Goal: Information Seeking & Learning: Learn about a topic

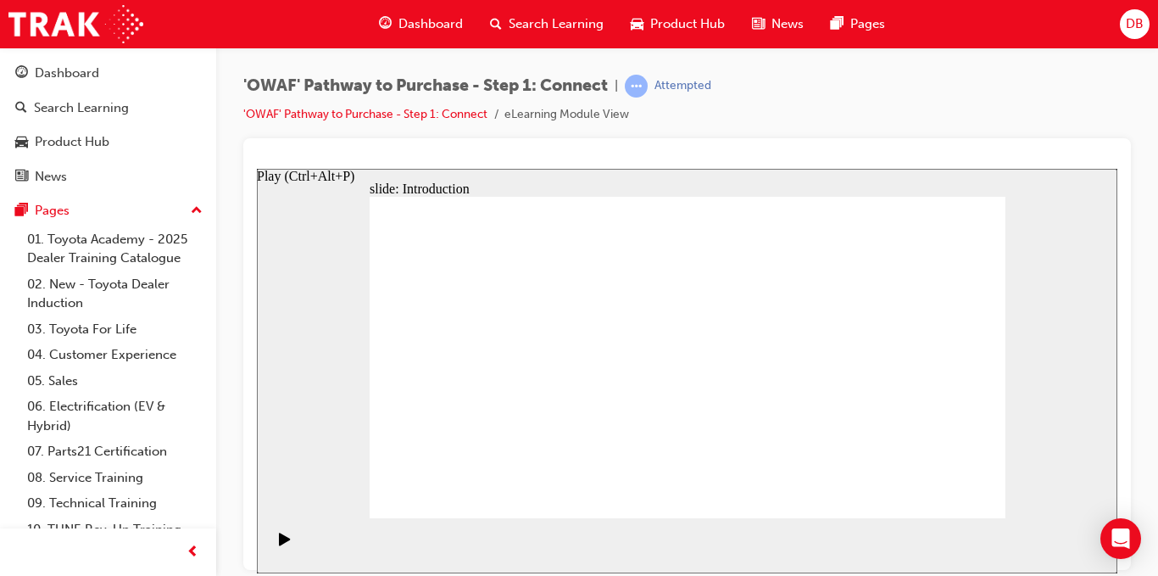
click at [279, 544] on icon "Play (Ctrl+Alt+P)" at bounding box center [284, 537] width 11 height 13
click at [718, 131] on div "'OWAF' Pathway to Purchase - Step 1: Connect | Attempted 'OWAF' Pathway to Purc…" at bounding box center [686, 107] width 887 height 64
click at [987, 531] on section "Playback Speed 2 1.75 1.5 1.25 Normal" at bounding box center [687, 544] width 860 height 55
click at [1051, 525] on section "Playback Speed 2 1.75 1.5 1.25 Normal" at bounding box center [687, 544] width 860 height 55
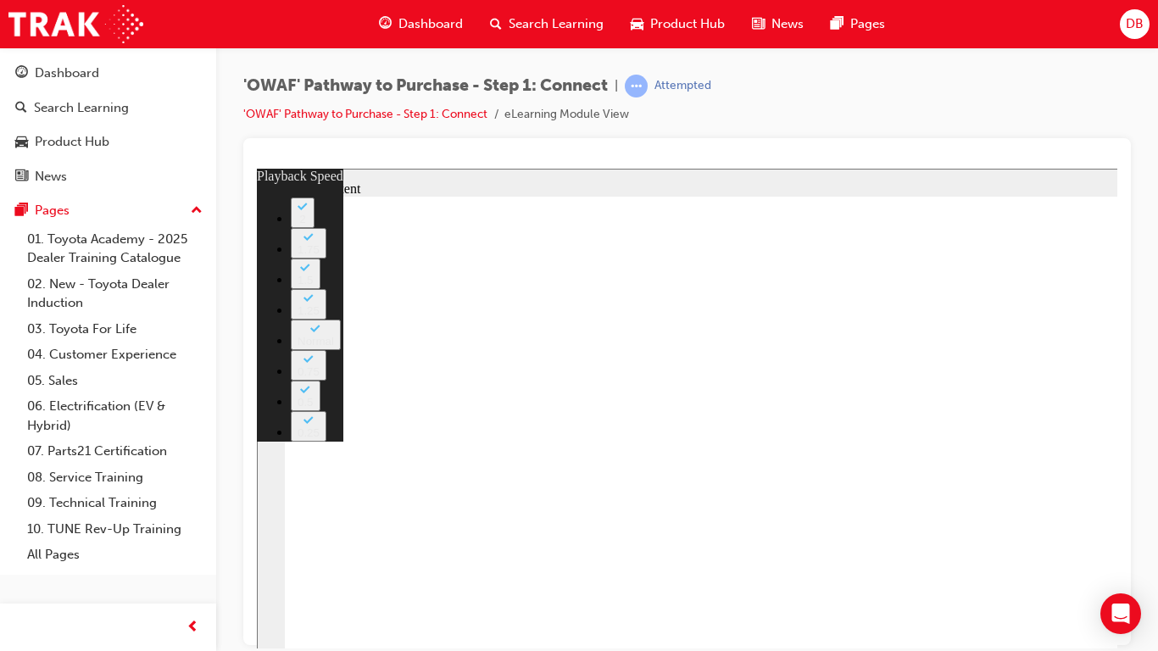
type input "25"
type input "8"
type input "25"
type input "8"
type input "25"
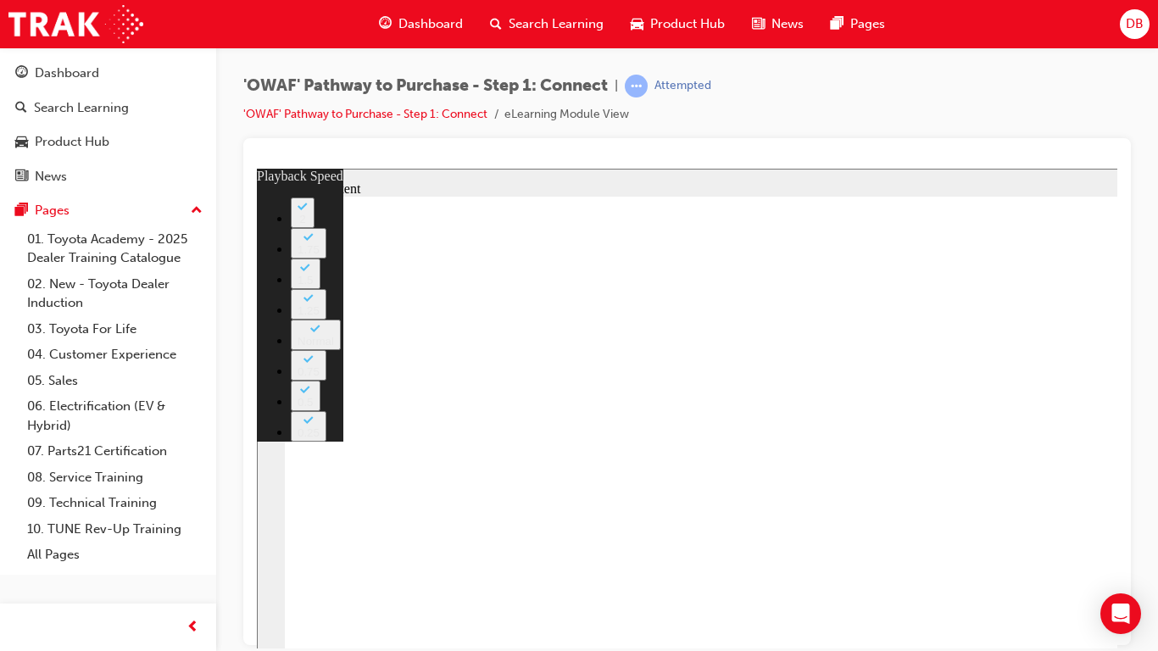
type input "9"
type input "25"
type input "9"
type input "25"
type input "10"
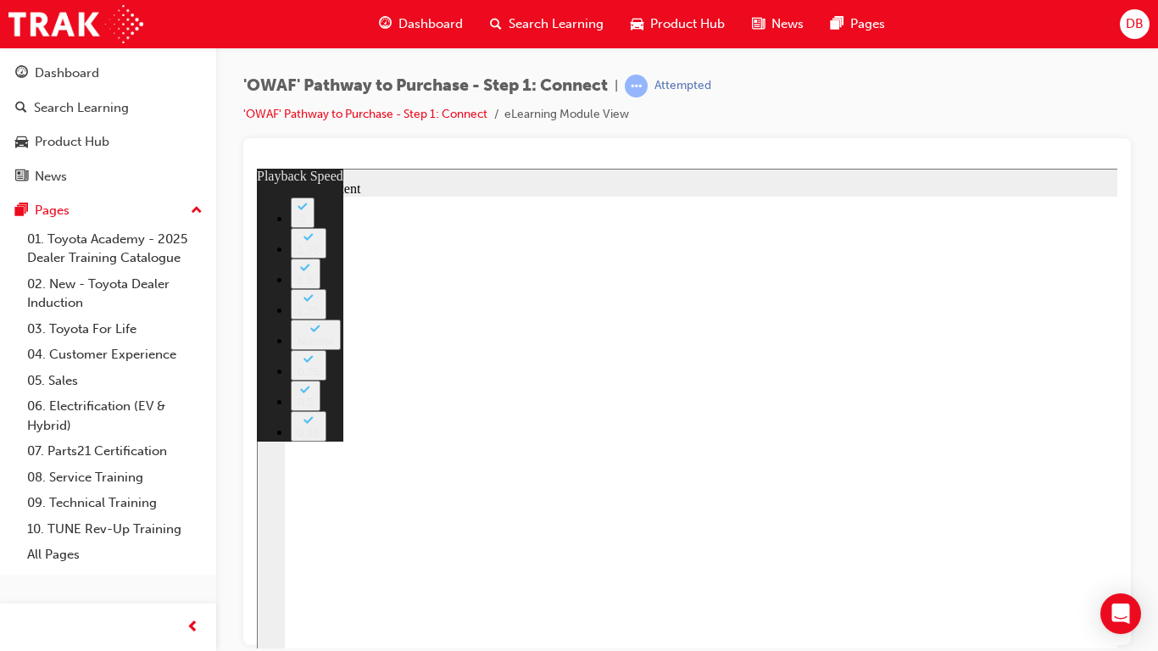
drag, startPoint x: 1263, startPoint y: 738, endPoint x: 1264, endPoint y: 723, distance: 15.3
type input "31"
type input "10"
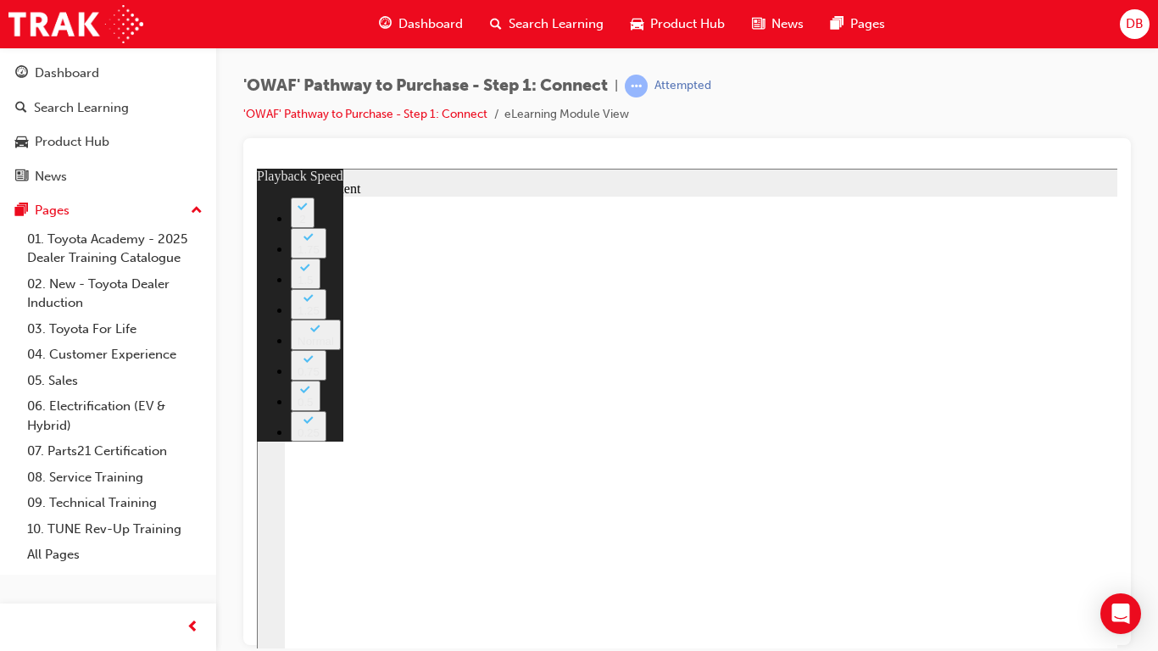
type input "31"
type input "10"
type input "31"
type input "10"
type input "31"
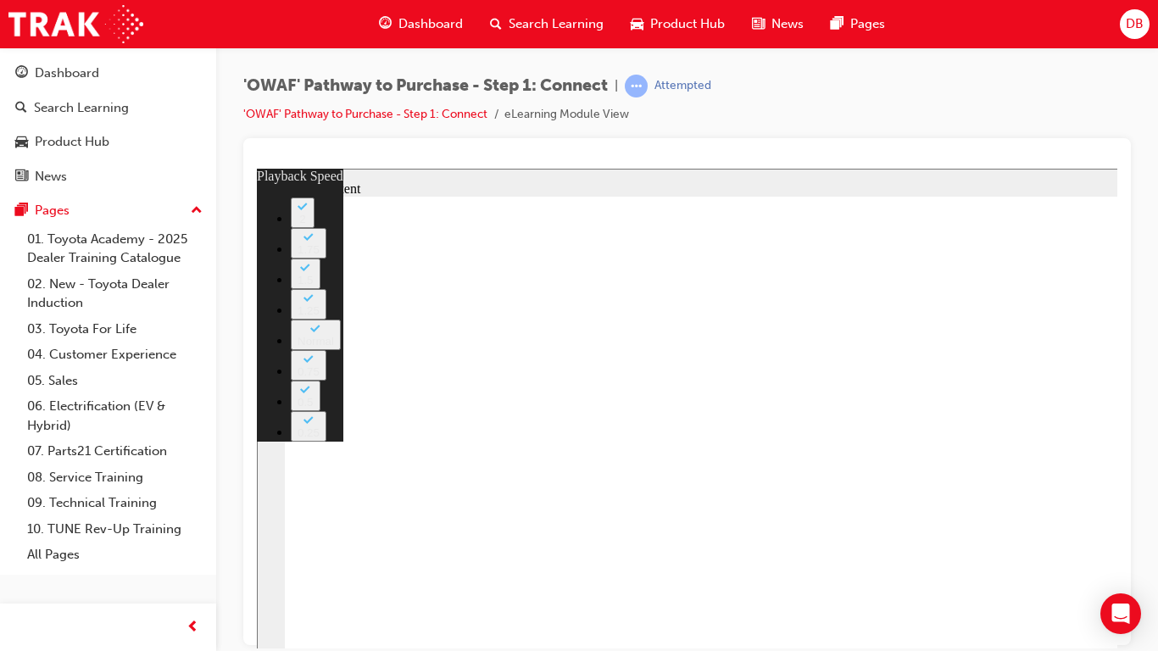
type input "10"
type input "31"
type input "10"
type input "31"
type input "9"
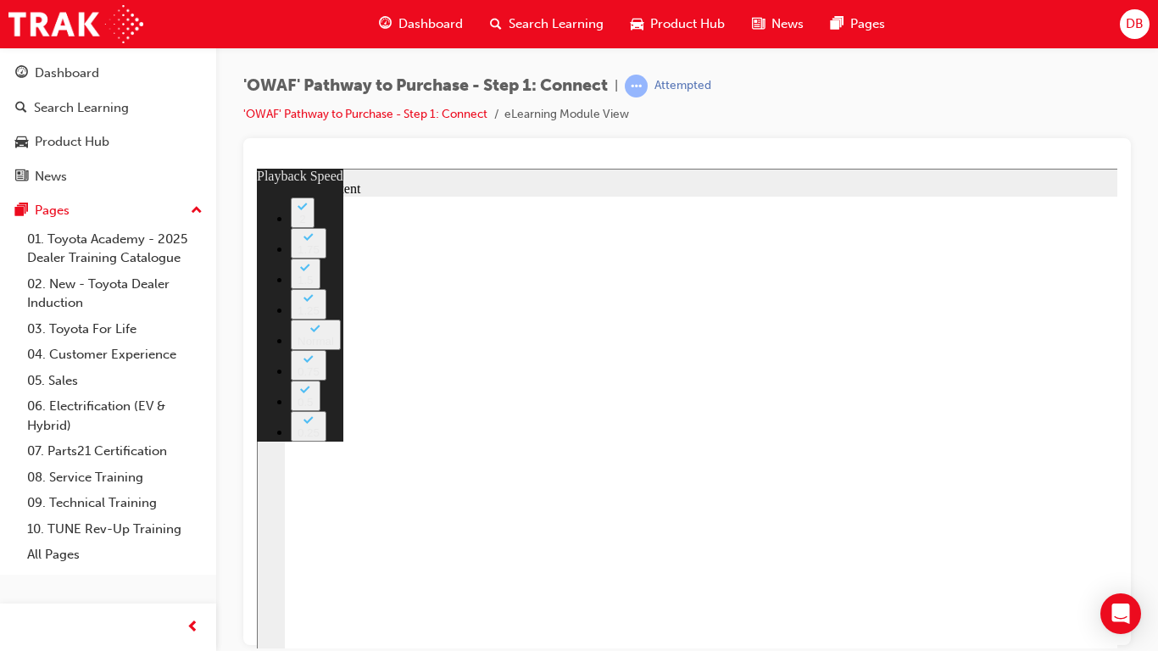
type input "31"
type input "9"
type input "31"
type input "9"
type input "31"
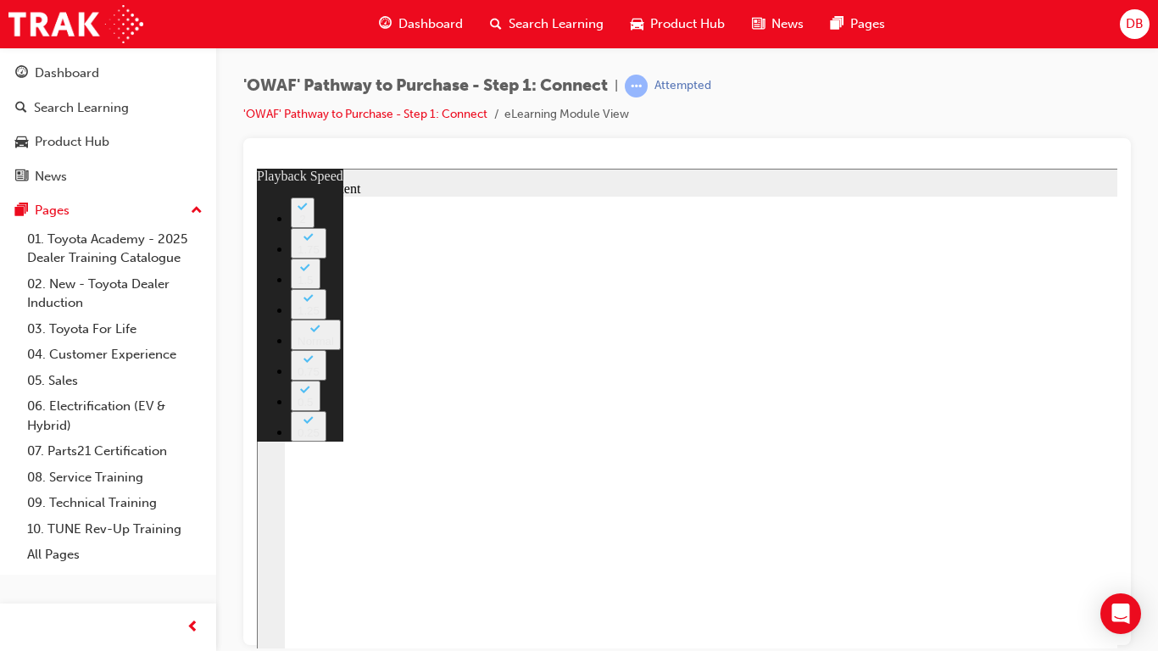
type input "9"
type input "31"
type input "9"
type input "31"
type input "9"
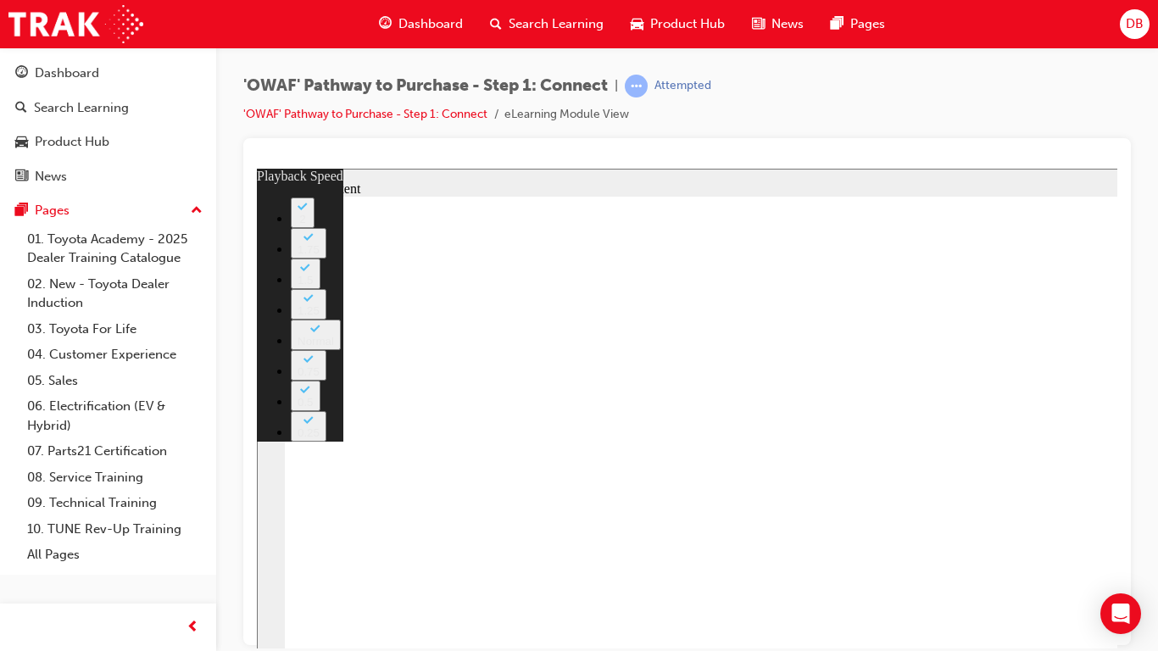
type input "31"
type input "9"
type input "32"
type input "9"
type input "32"
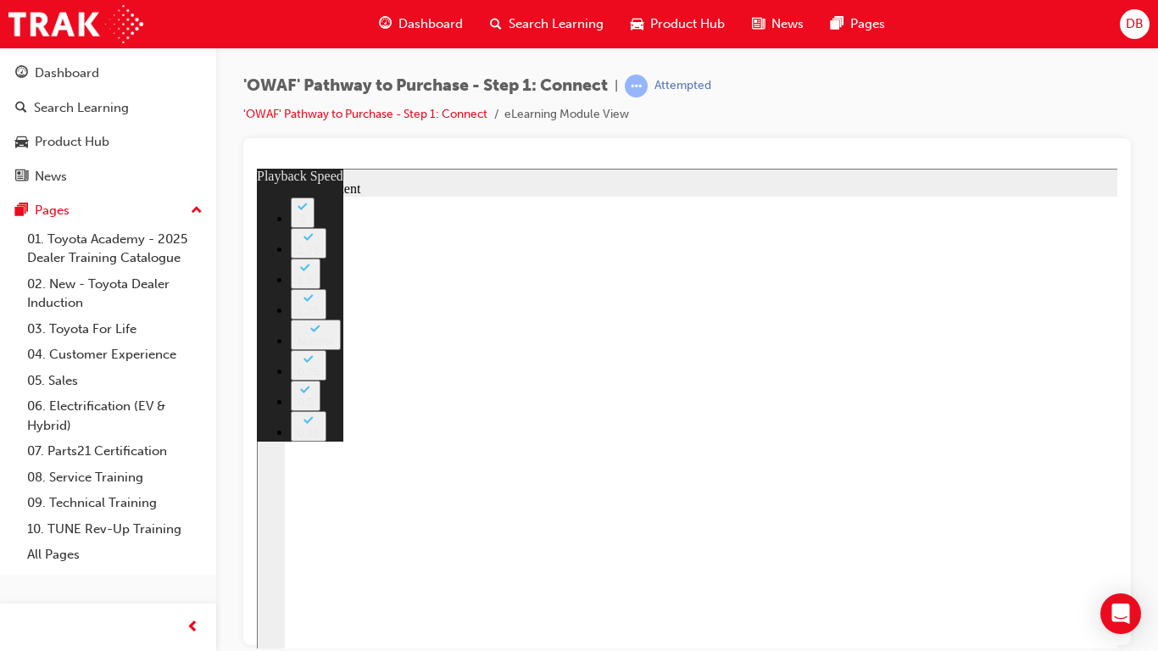
type input "9"
type input "32"
type input "9"
type input "32"
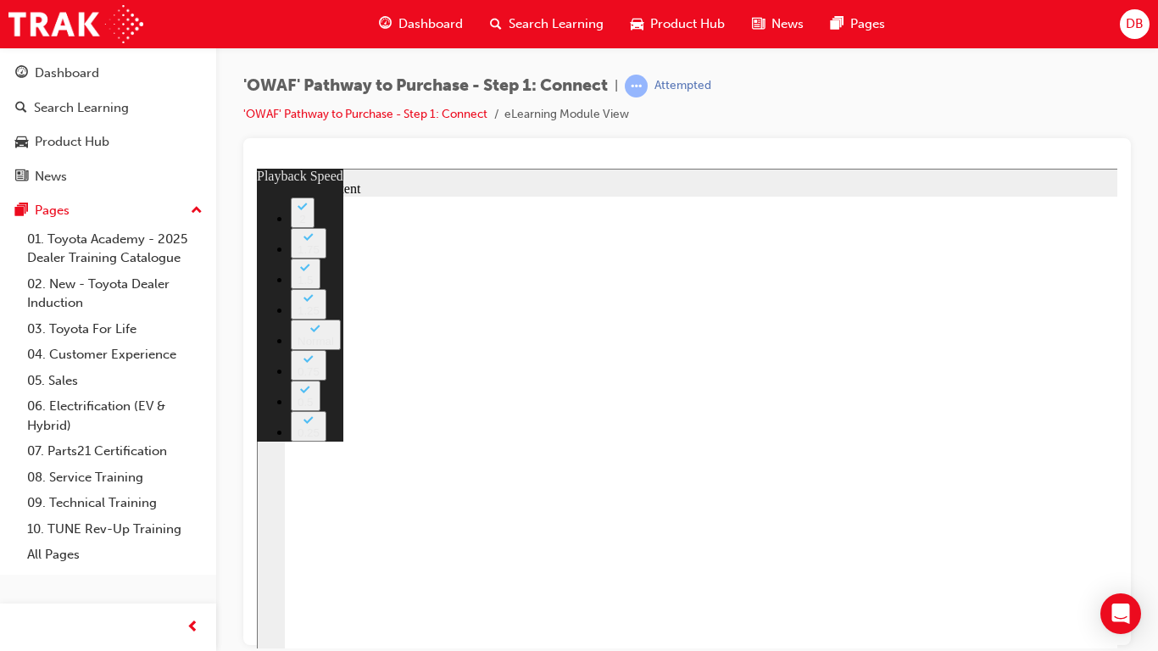
type input "9"
type input "33"
type input "9"
type input "33"
type input "9"
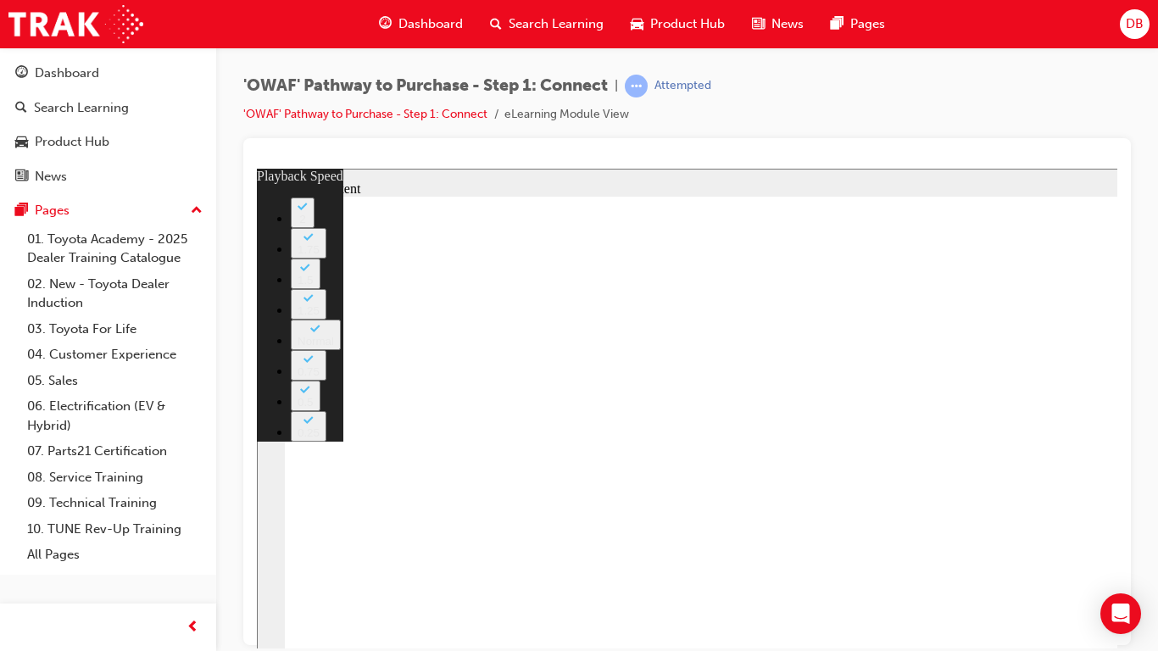
type input "33"
type input "9"
type input "33"
type input "9"
type input "33"
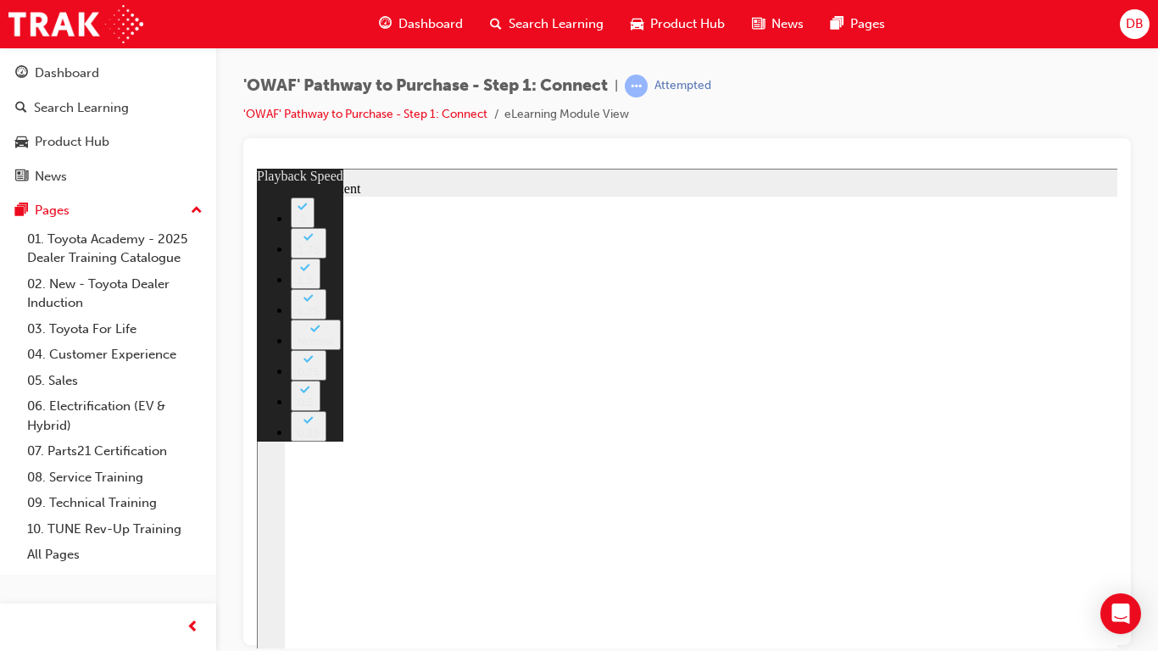
type input "9"
type input "33"
type input "9"
type input "33"
type input "8"
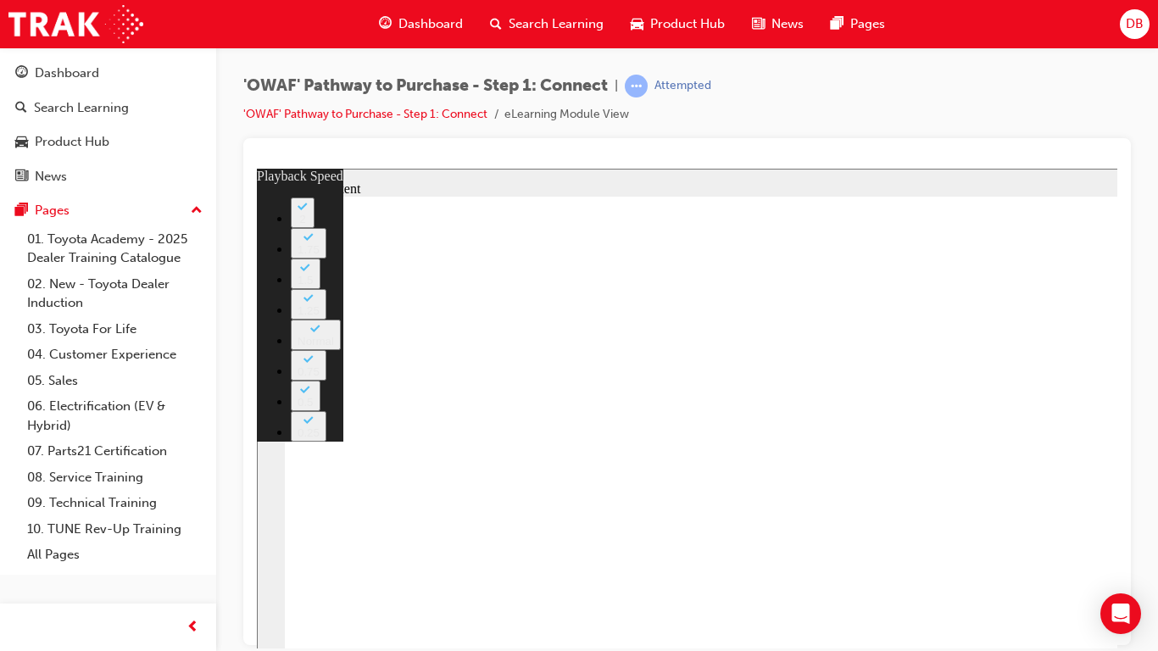
type input "33"
type input "8"
type input "33"
type input "8"
type input "33"
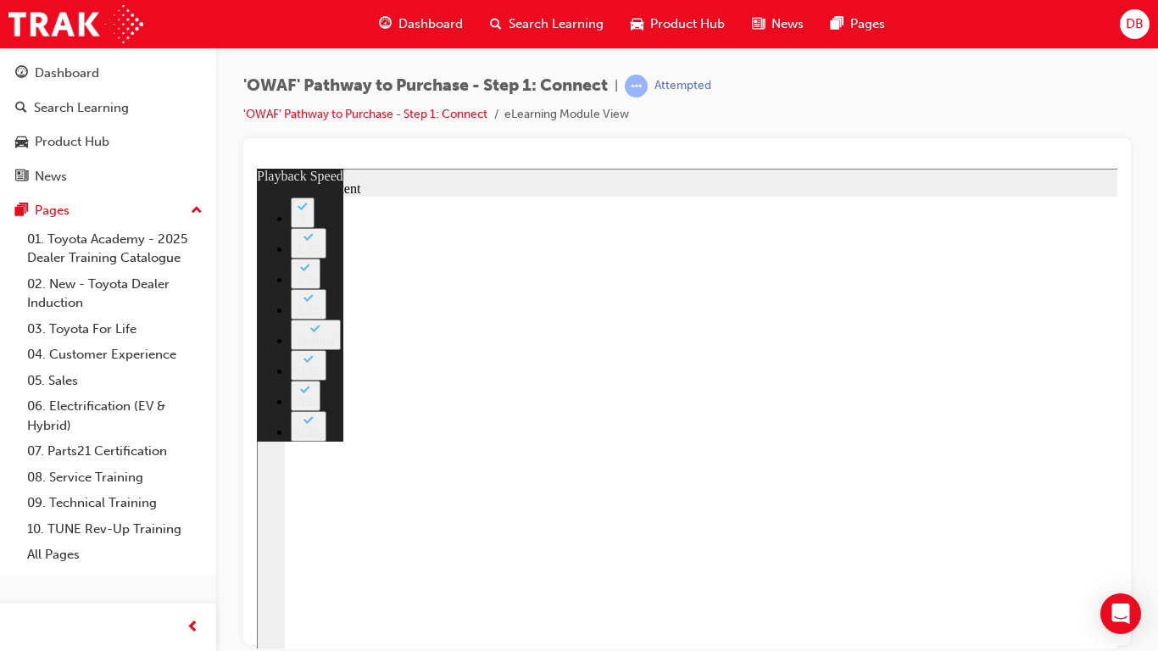
type input "8"
type input "33"
type input "8"
type input "34"
type input "8"
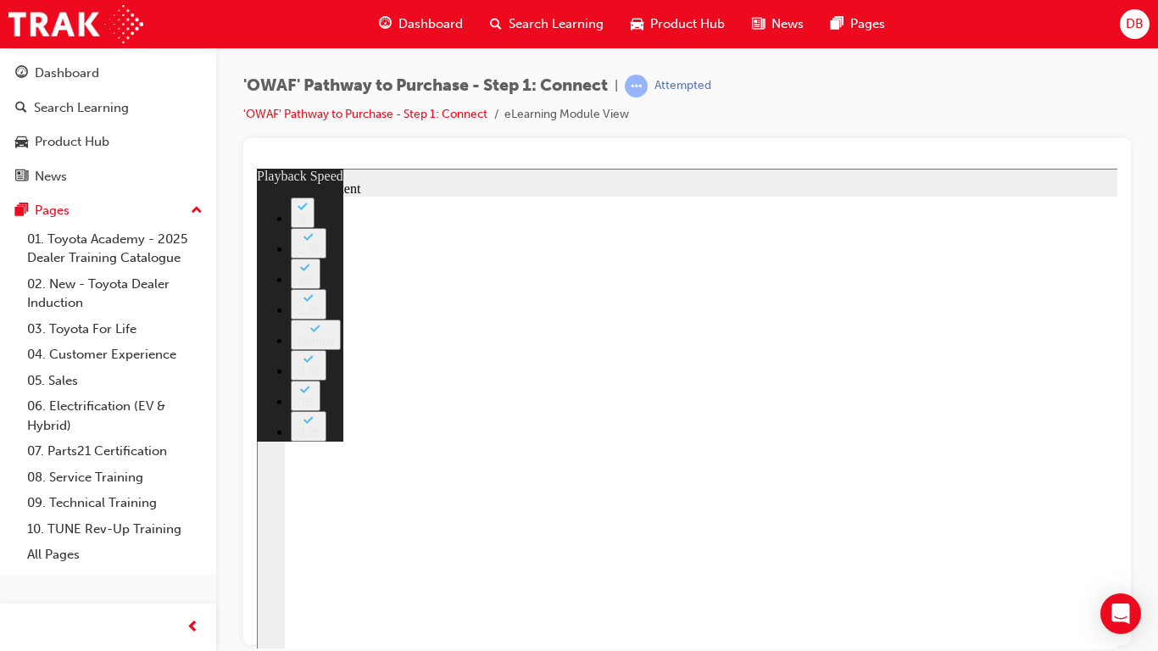
type input "34"
type input "8"
type input "34"
type input "8"
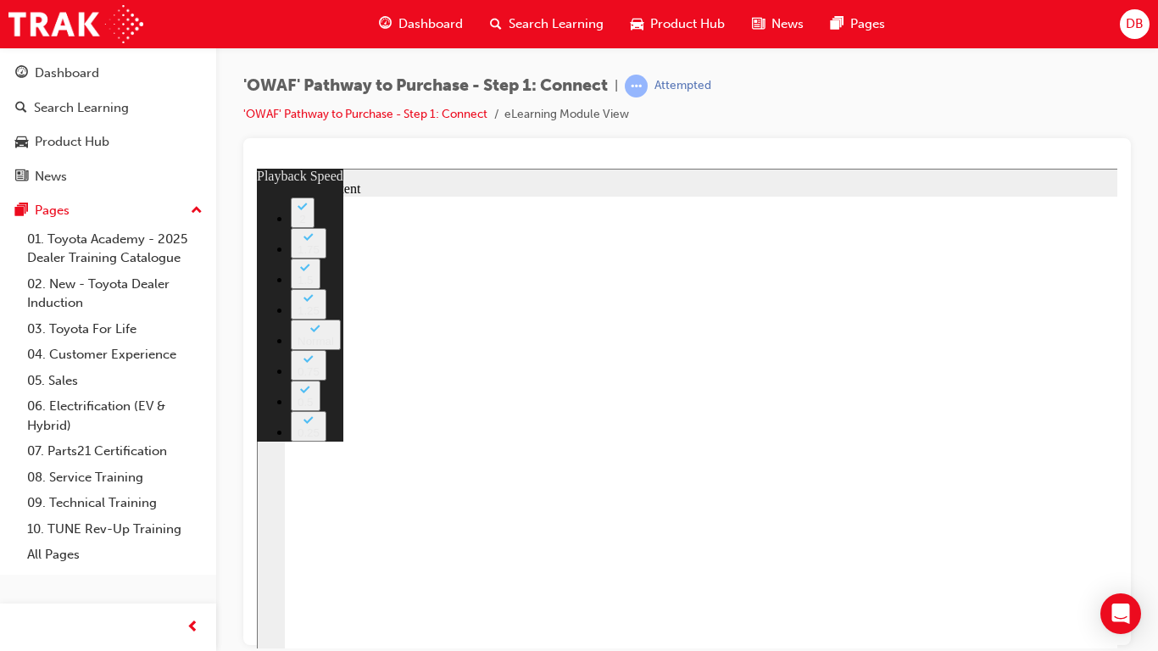
type input "35"
type input "8"
type input "35"
type input "8"
type input "35"
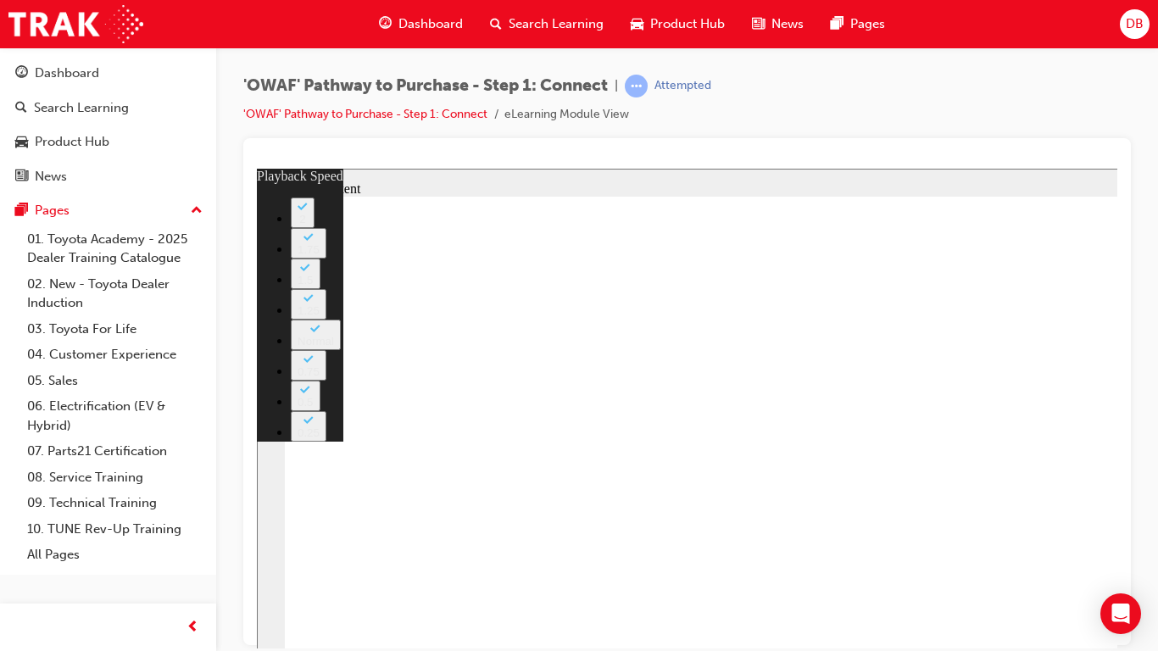
type input "8"
type input "35"
type input "8"
type input "36"
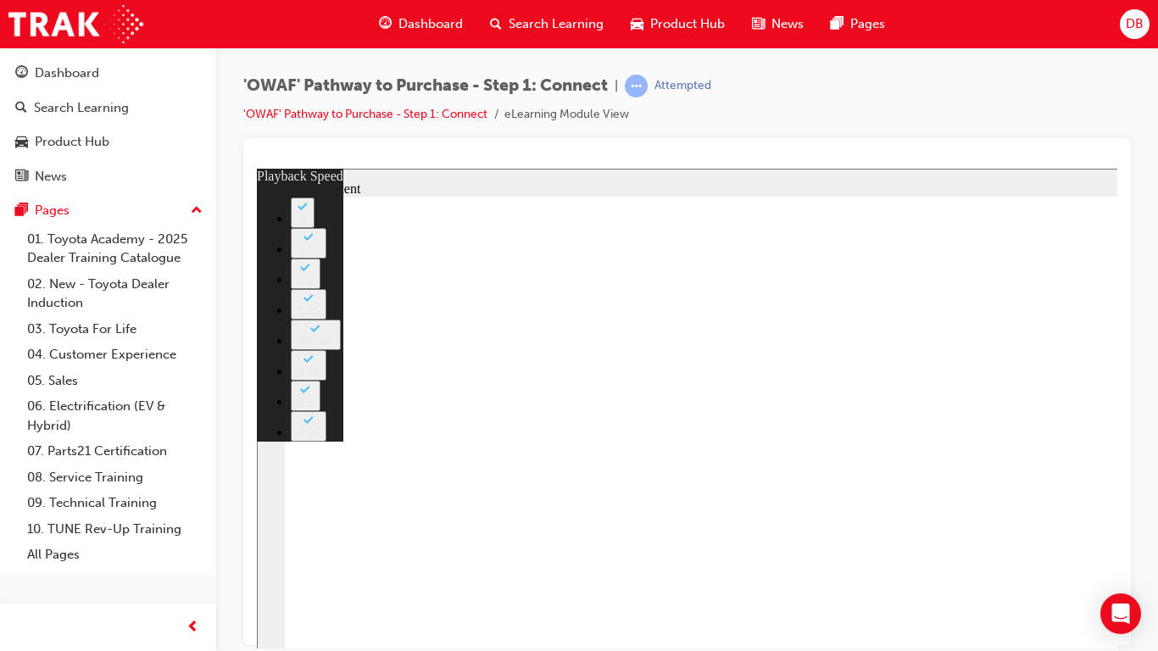
type input "8"
type input "36"
type input "8"
type input "36"
type input "8"
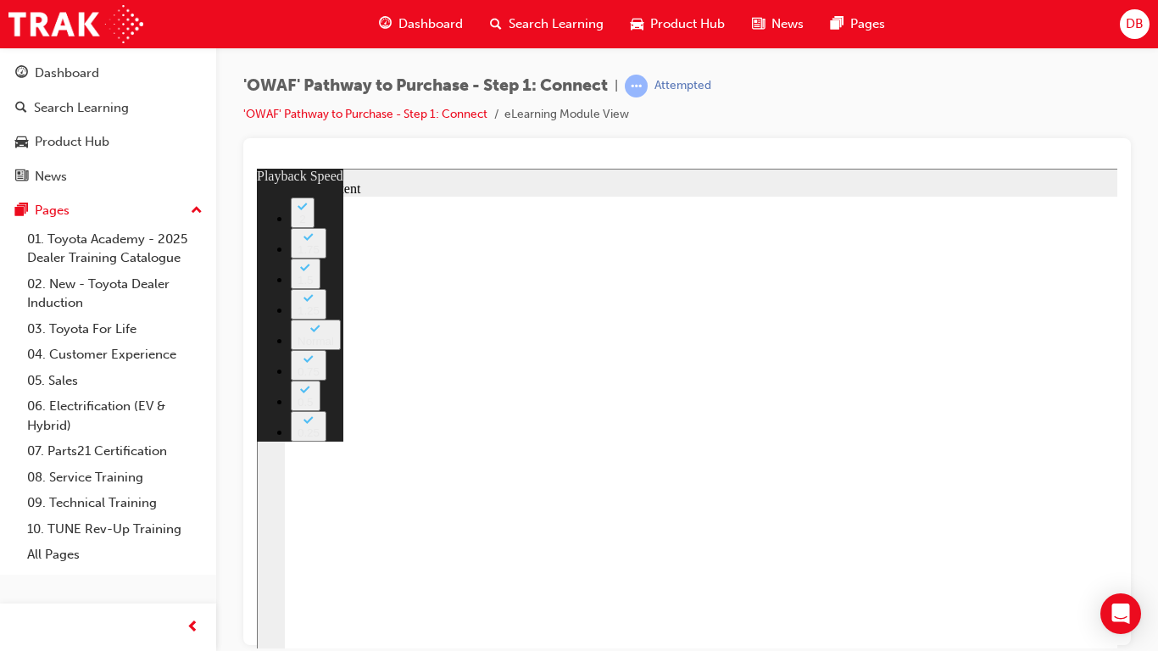
type input "36"
type input "8"
type input "37"
type input "8"
type input "37"
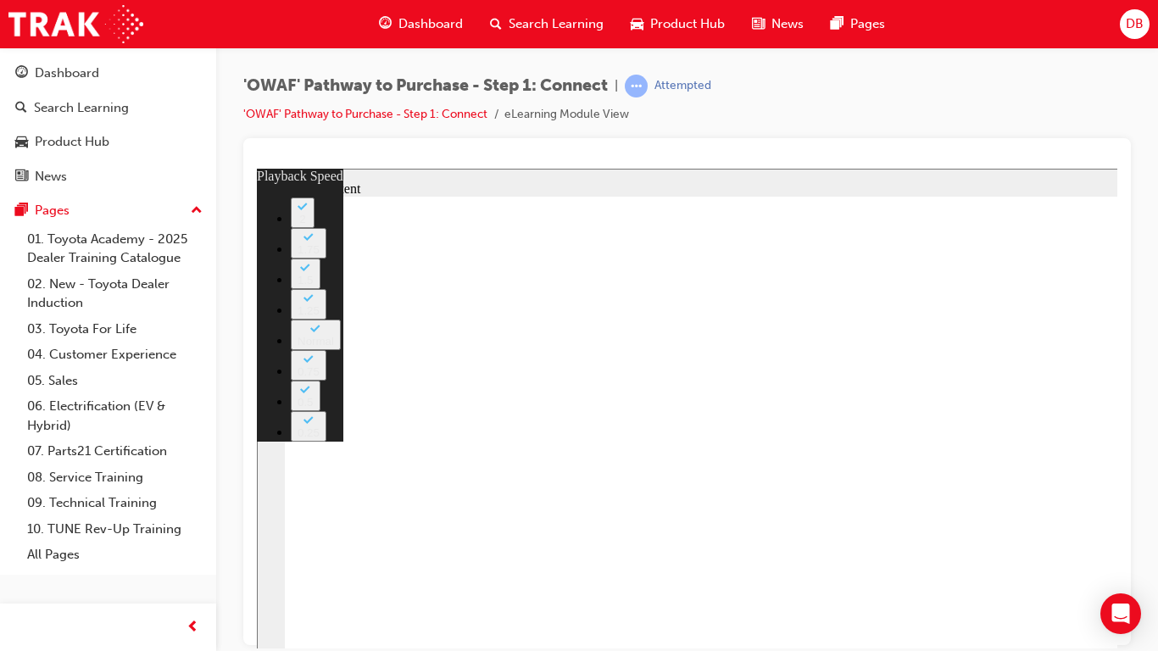
type input "8"
type input "37"
type input "8"
type input "37"
type input "8"
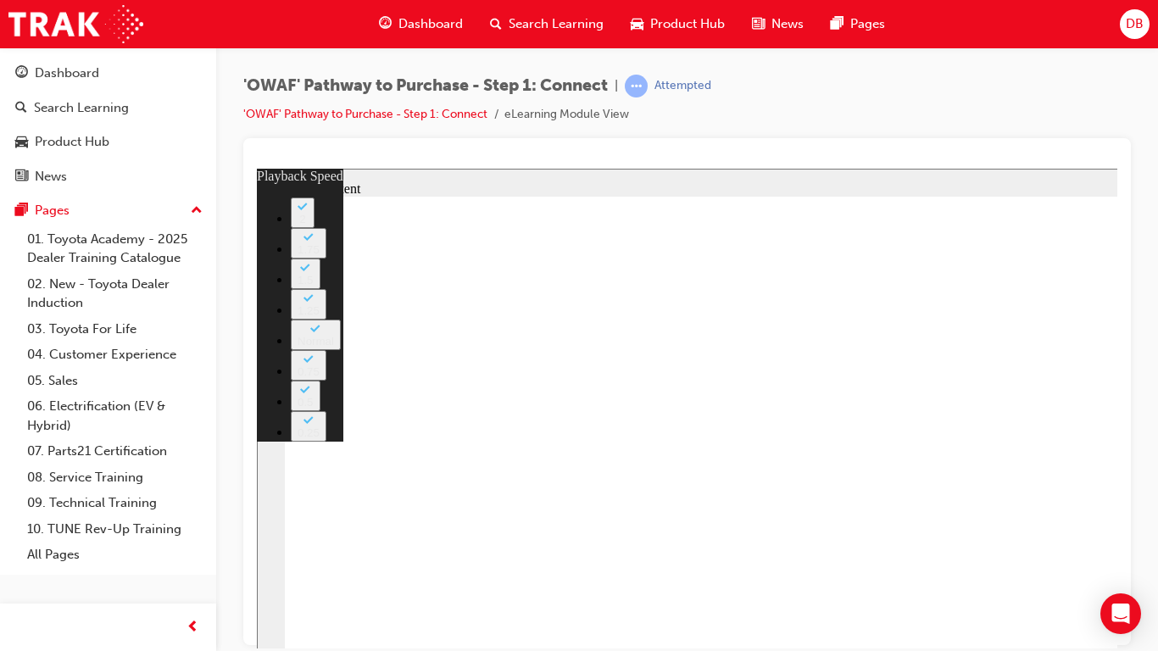
type input "37"
type input "8"
type input "38"
type input "8"
type input "38"
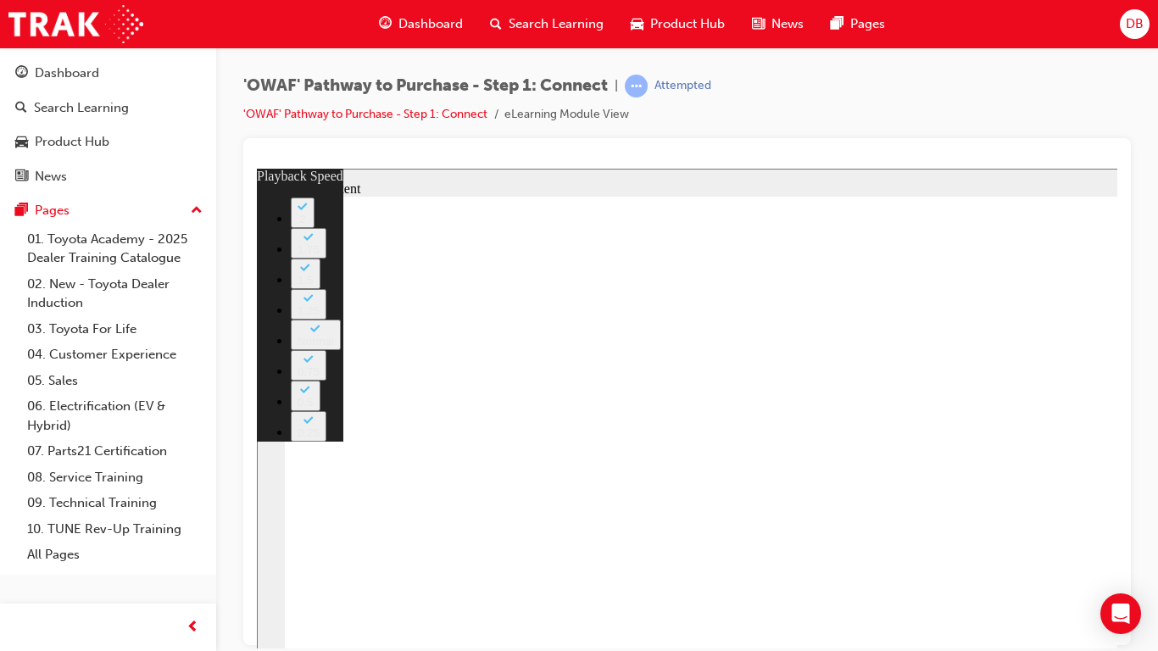
type input "8"
type input "38"
type input "8"
type input "39"
type input "8"
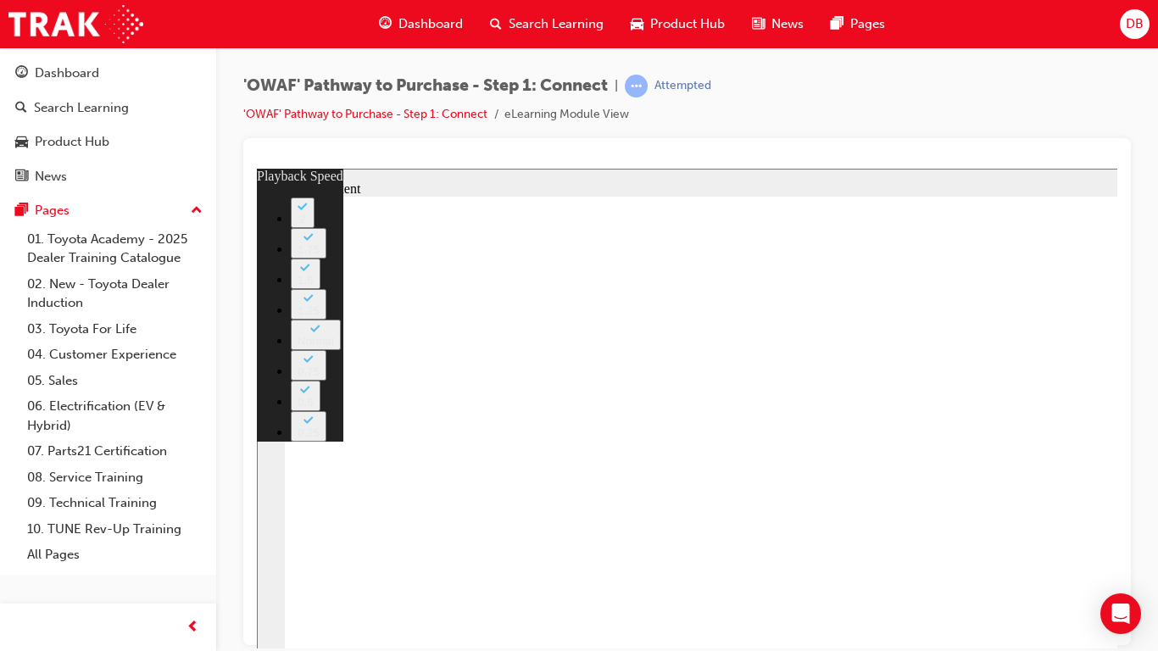
type input "39"
type input "8"
type input "39"
type input "8"
type input "39"
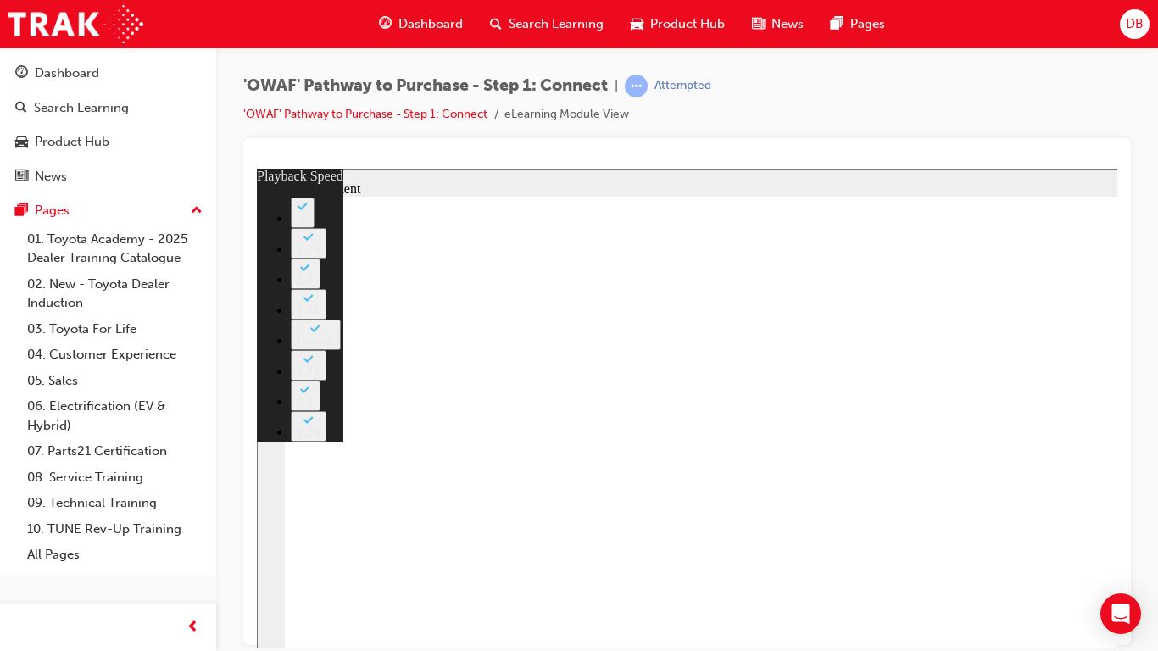
type input "8"
type input "40"
type input "8"
type input "40"
type input "8"
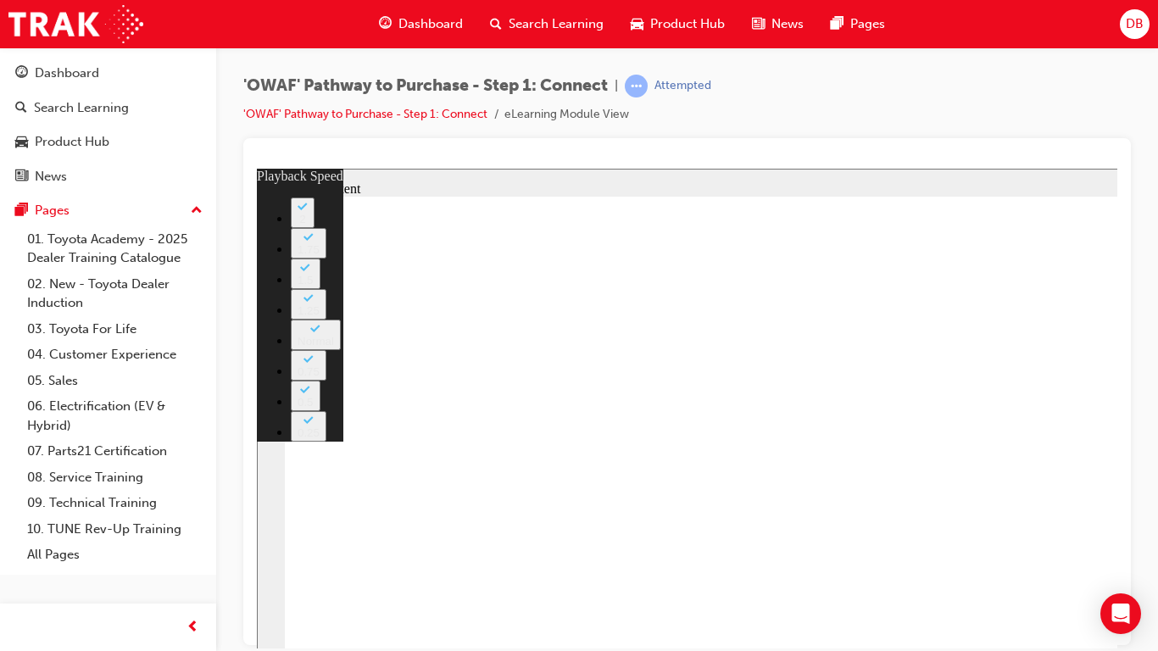
type input "40"
type input "8"
type input "40"
type input "8"
type input "40"
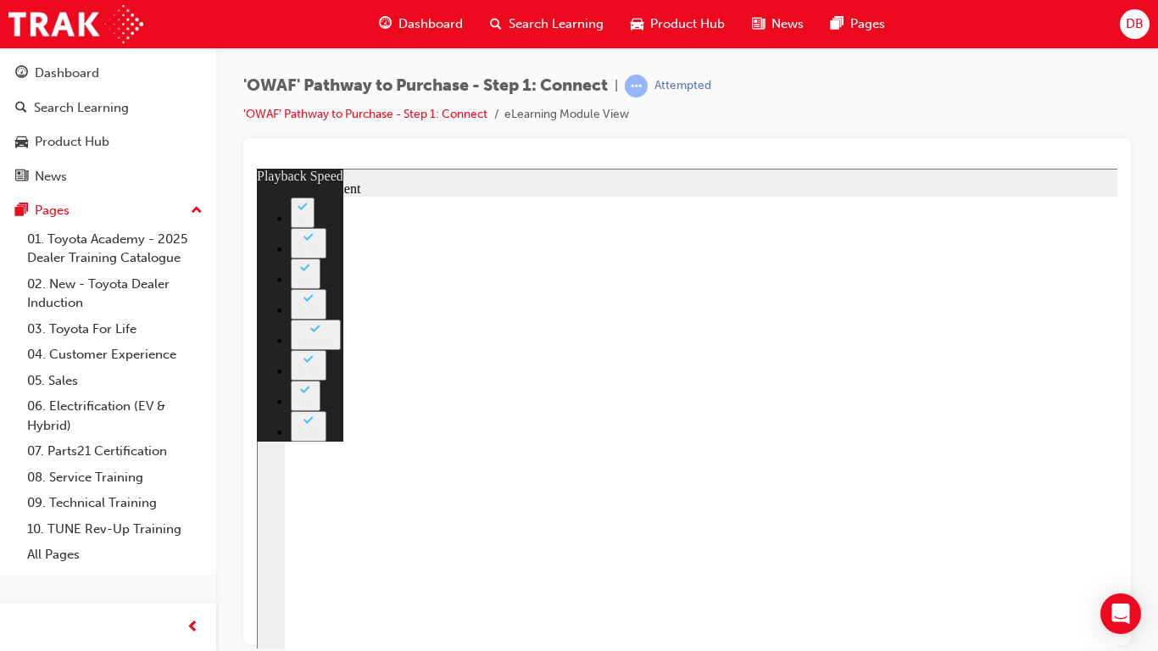
type input "8"
type input "41"
type input "8"
type input "41"
type input "8"
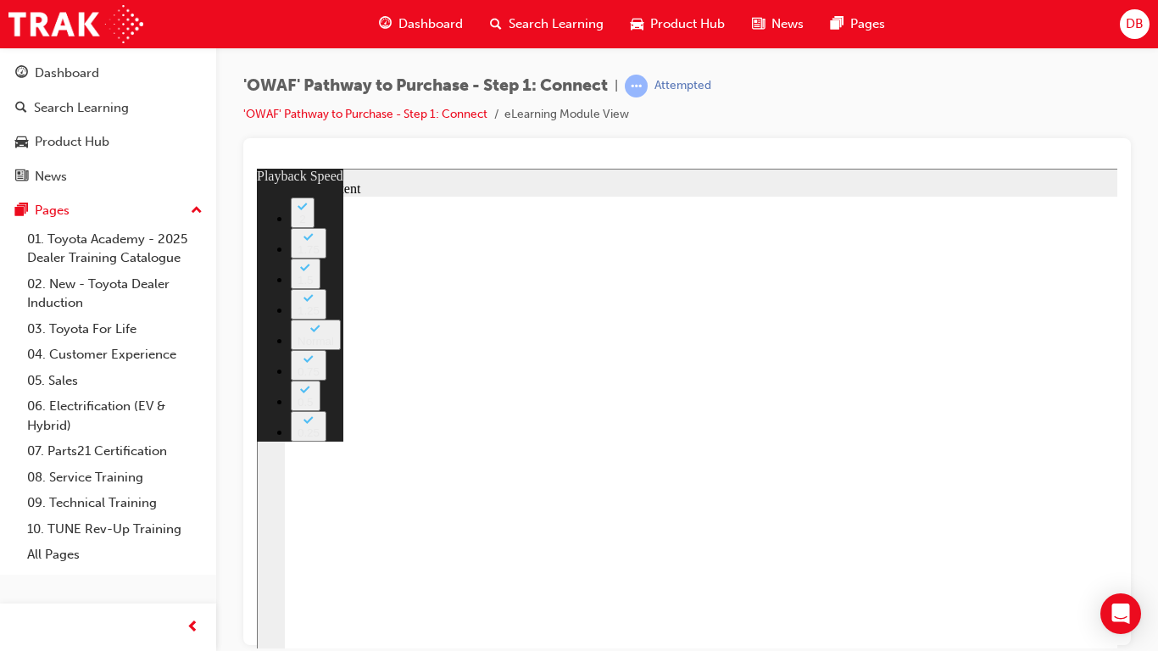
type input "41"
type input "8"
type input "41"
type input "8"
type input "42"
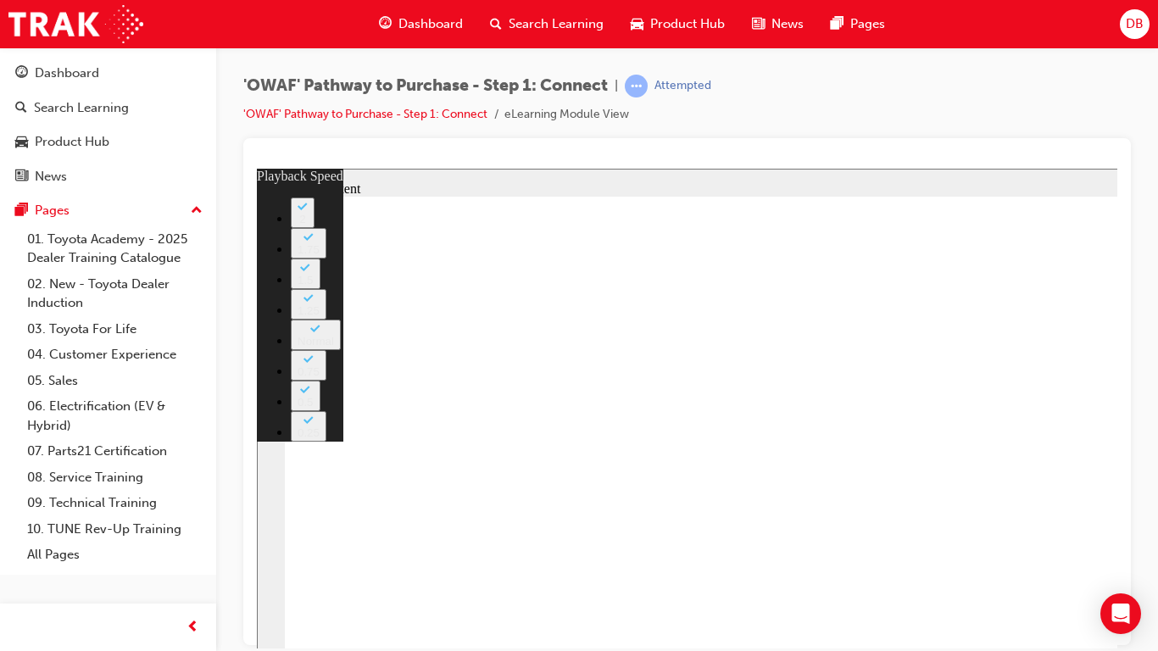
type input "8"
type input "42"
type input "8"
type input "42"
type input "8"
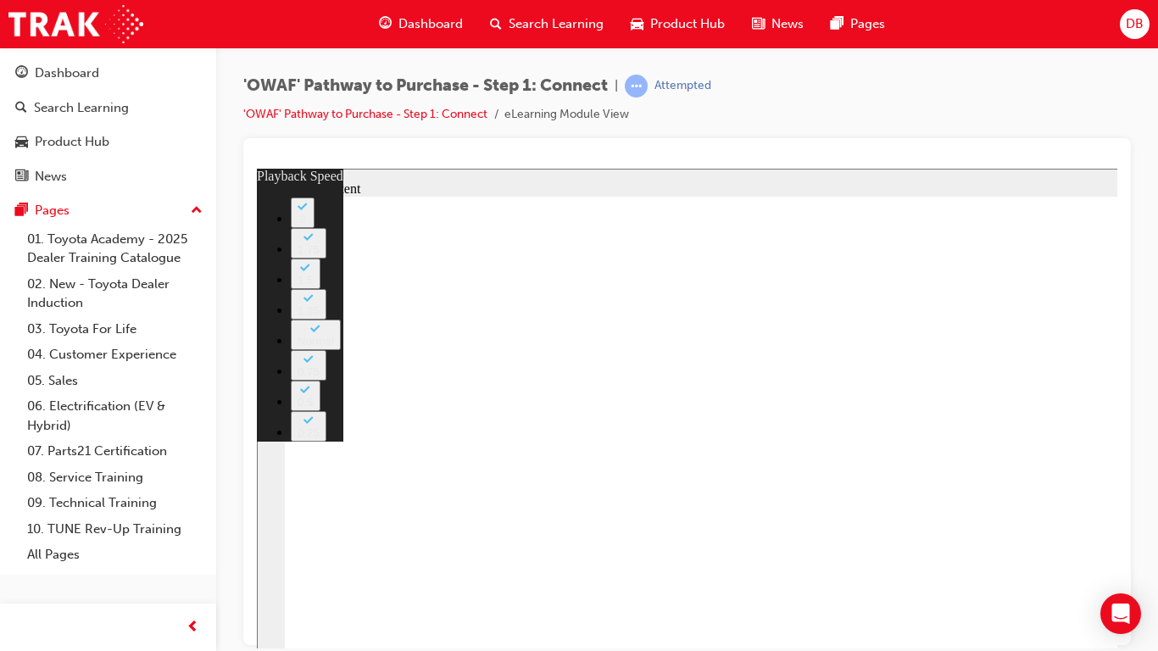
type input "42"
type input "8"
type input "43"
type input "8"
type input "43"
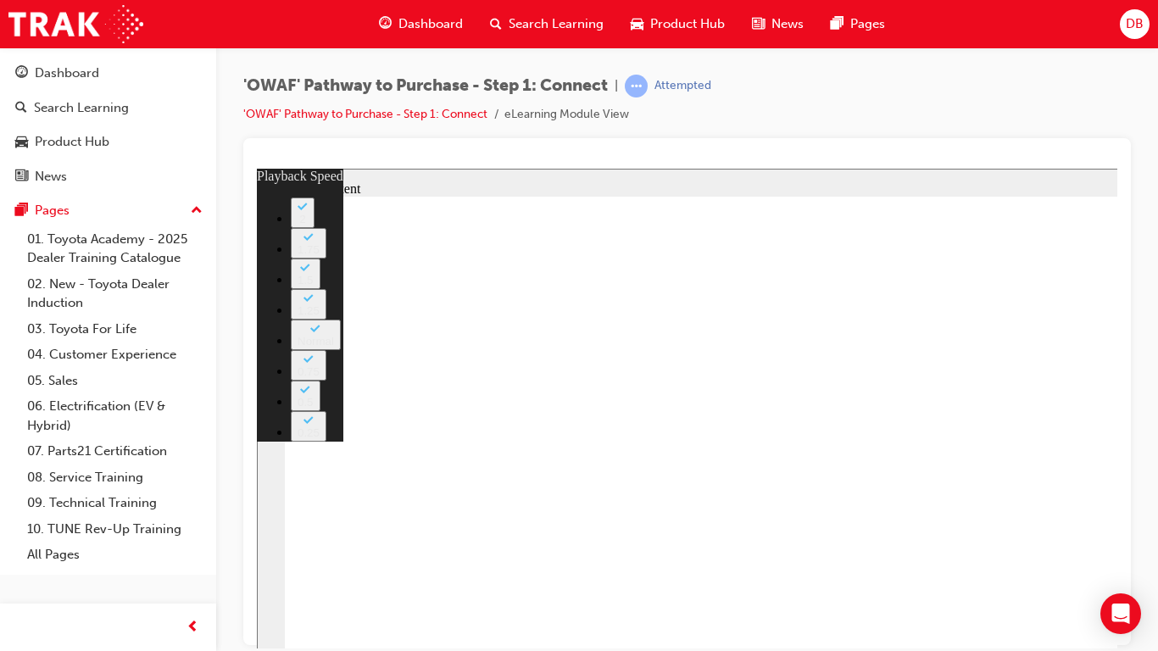
type input "8"
type input "43"
type input "8"
type input "44"
type input "8"
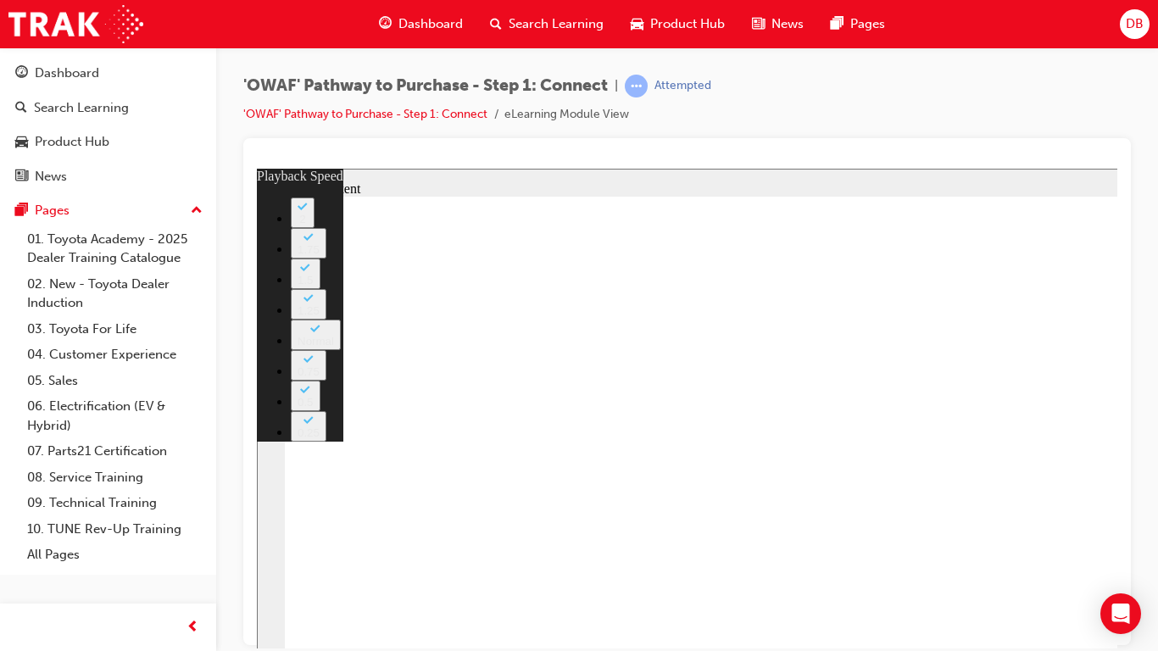
type input "44"
type input "8"
type input "44"
type input "8"
type input "44"
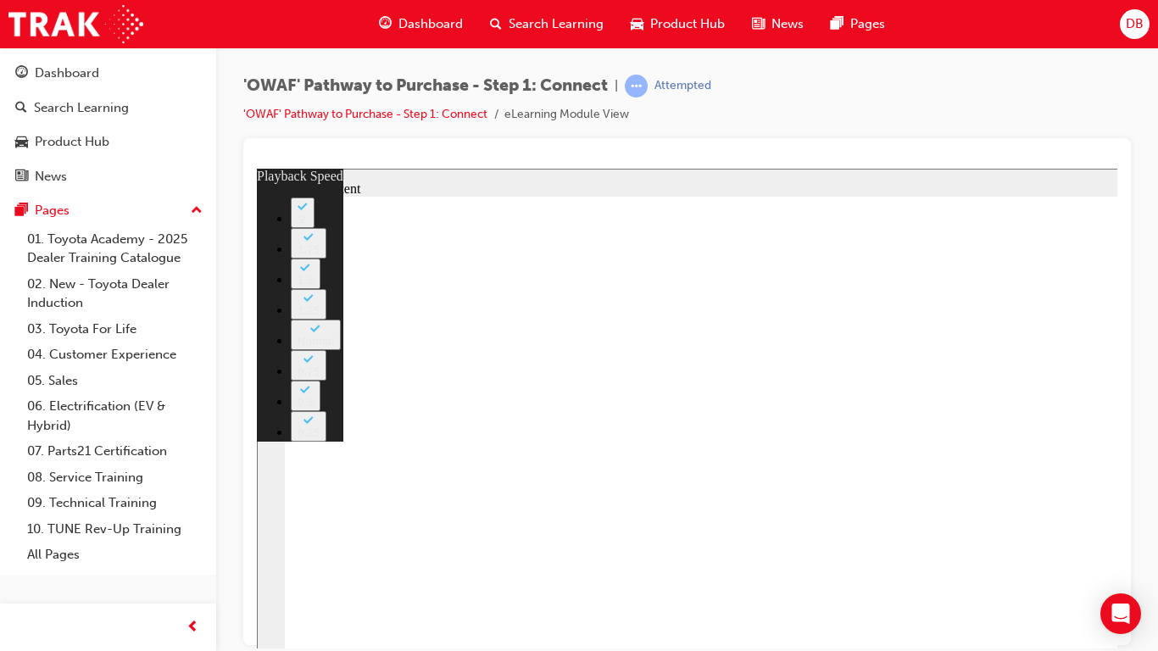
type input "8"
type input "45"
type input "8"
type input "45"
type input "8"
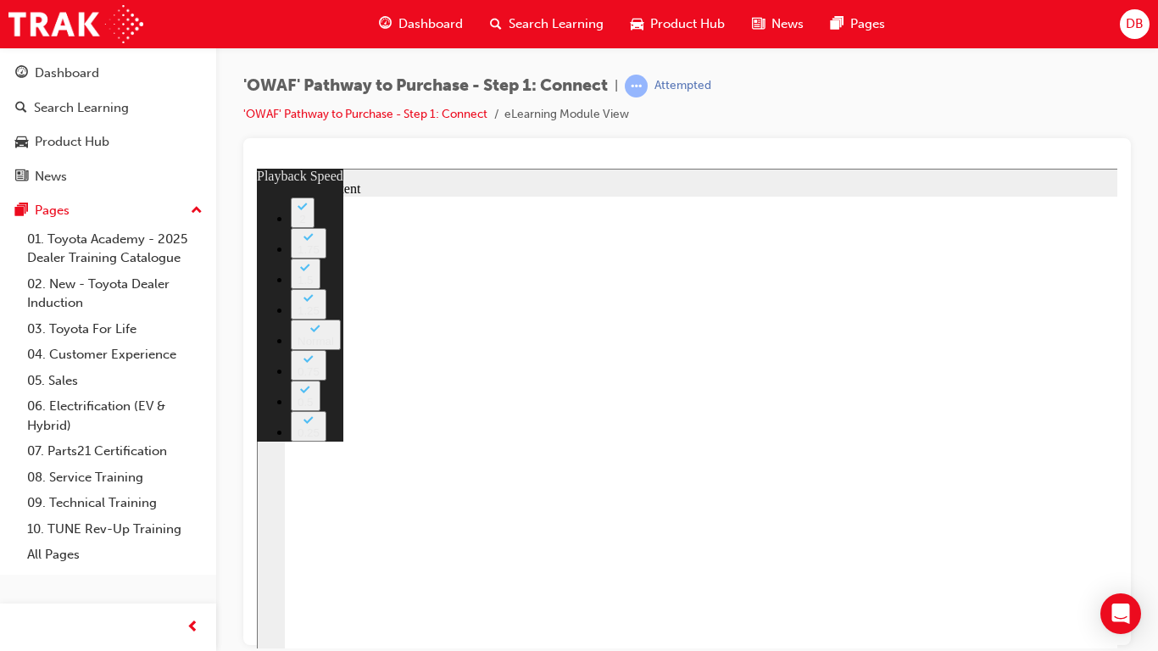
type input "45"
type input "8"
type input "45"
type input "8"
type input "45"
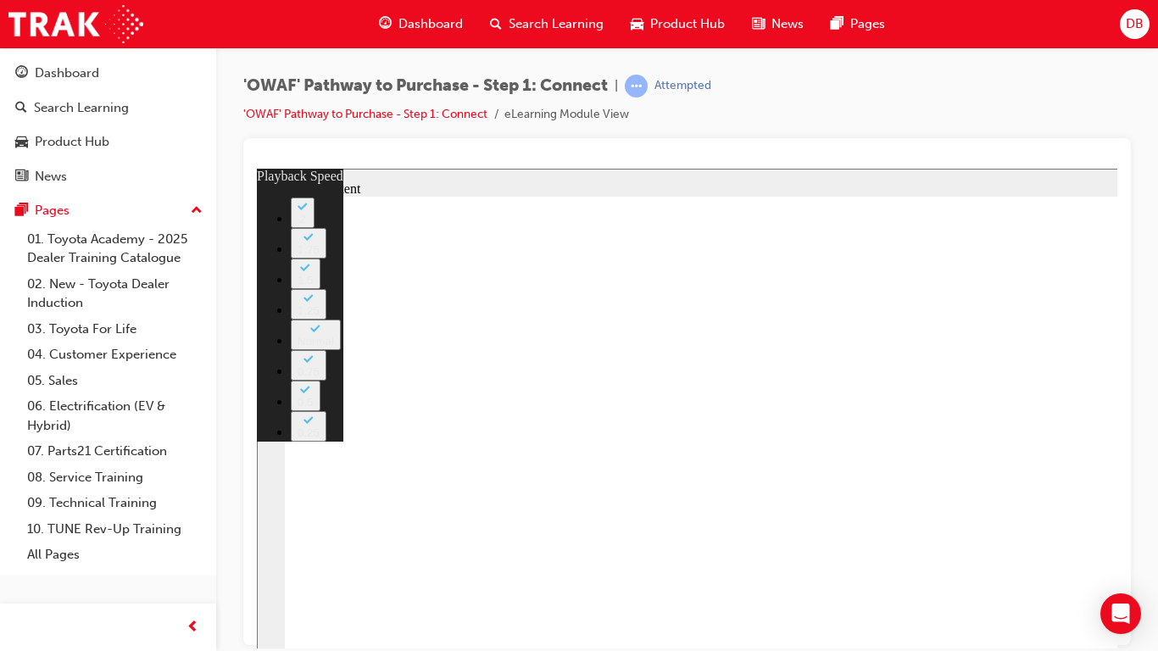
type input "8"
type input "46"
type input "8"
type input "46"
type input "8"
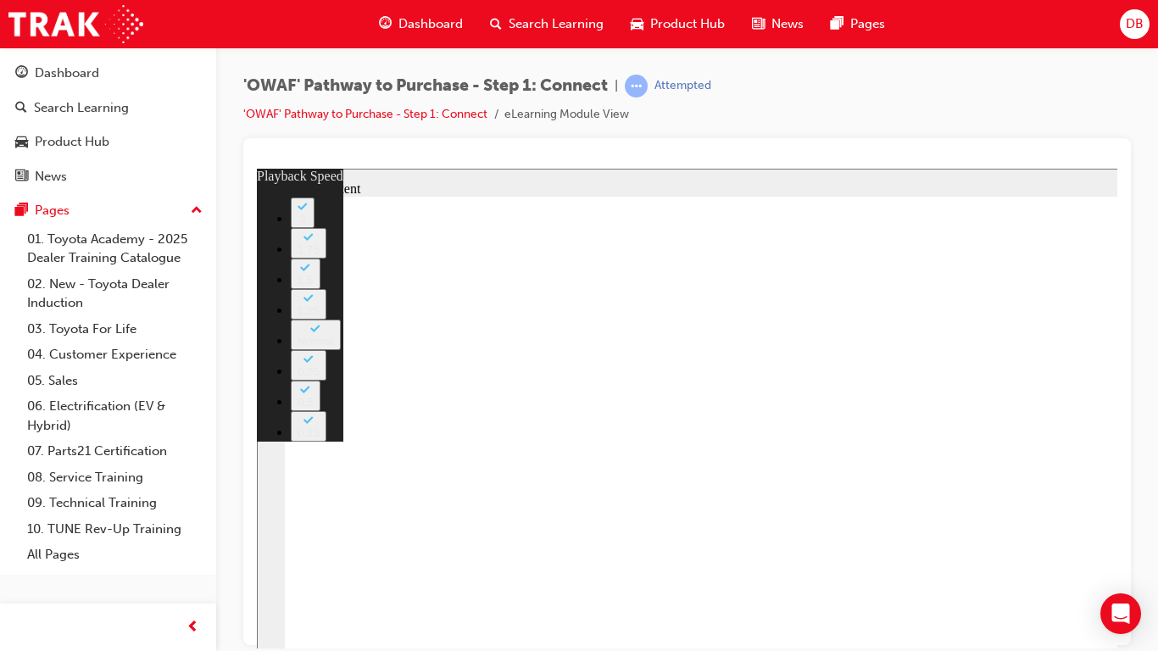
type input "46"
type input "8"
type input "46"
type input "8"
type input "47"
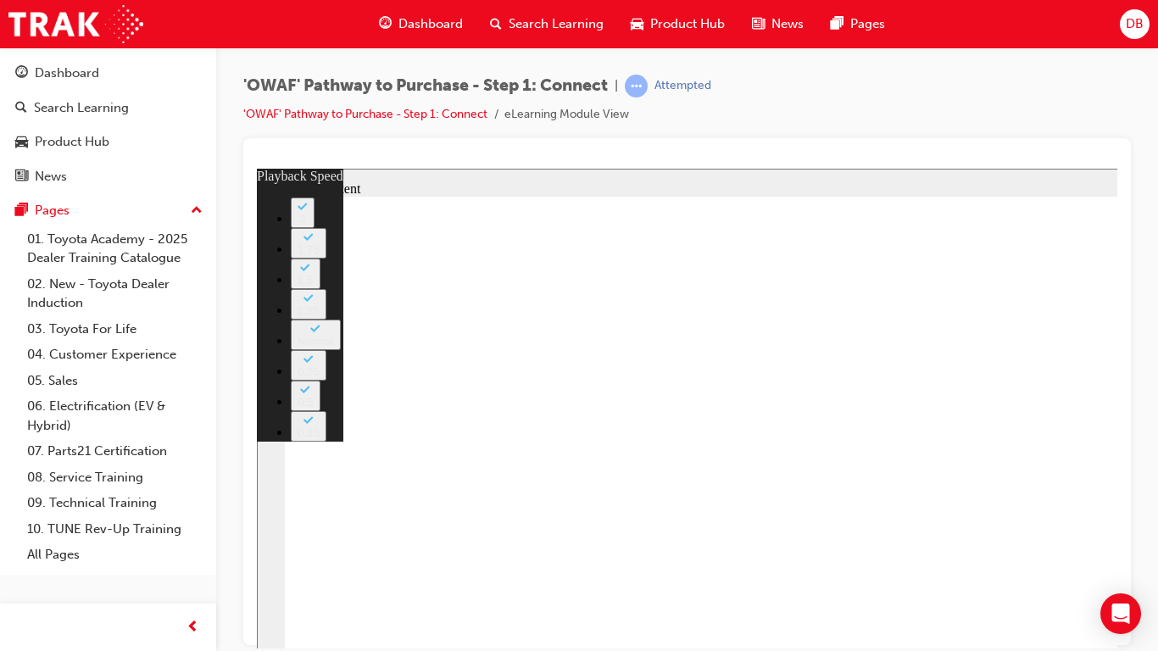
type input "8"
type input "47"
type input "8"
type input "47"
type input "8"
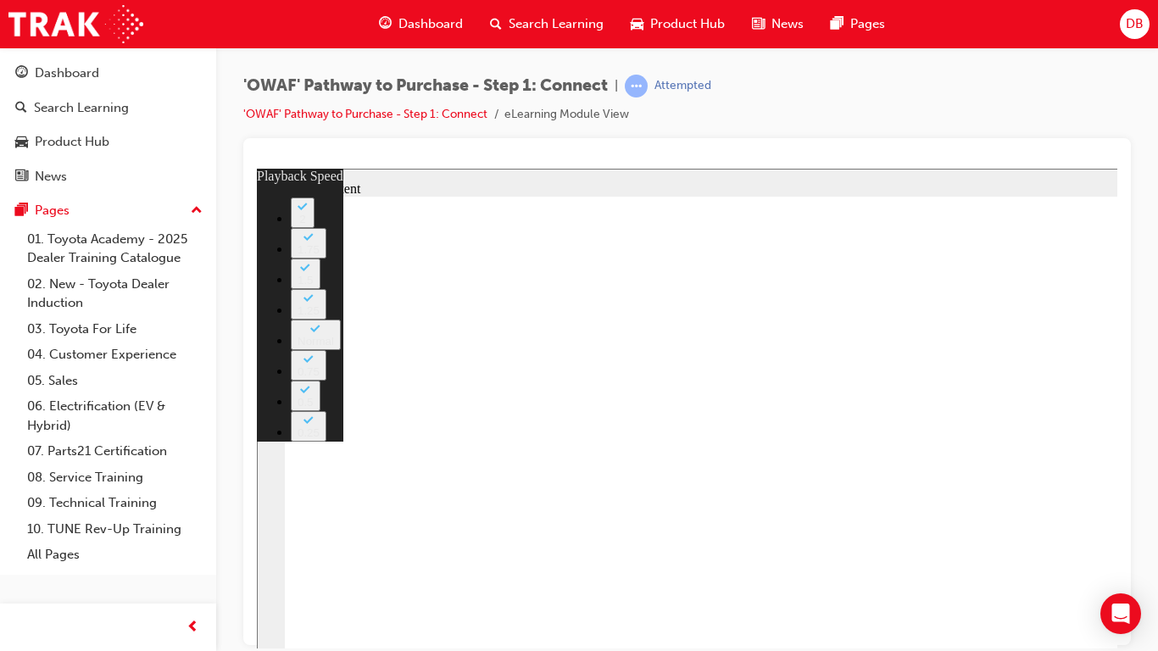
type input "48"
type input "8"
type input "48"
type input "8"
type input "48"
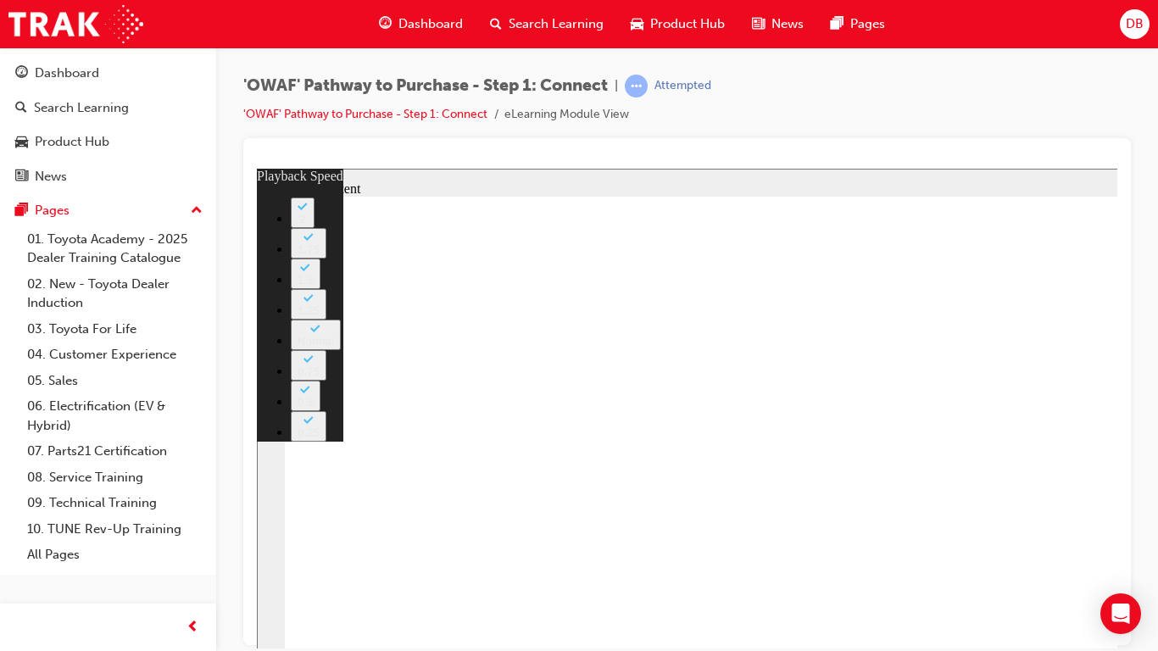
type input "8"
type input "48"
type input "8"
type input "49"
type input "8"
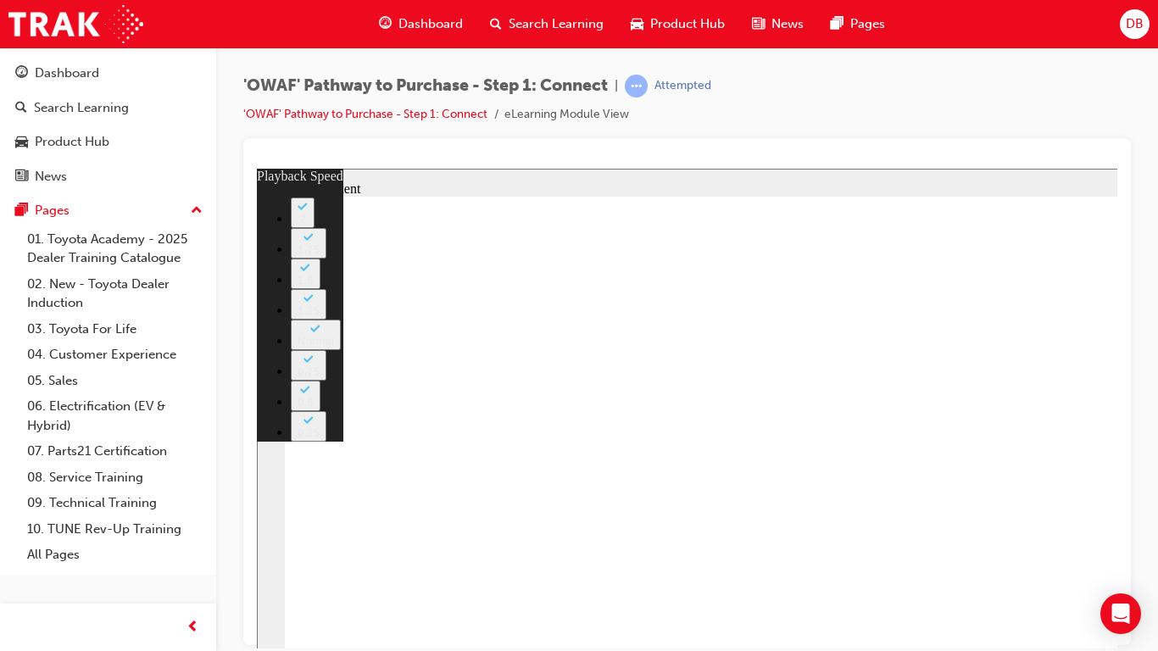
type input "49"
type input "8"
type input "49"
type input "8"
type input "49"
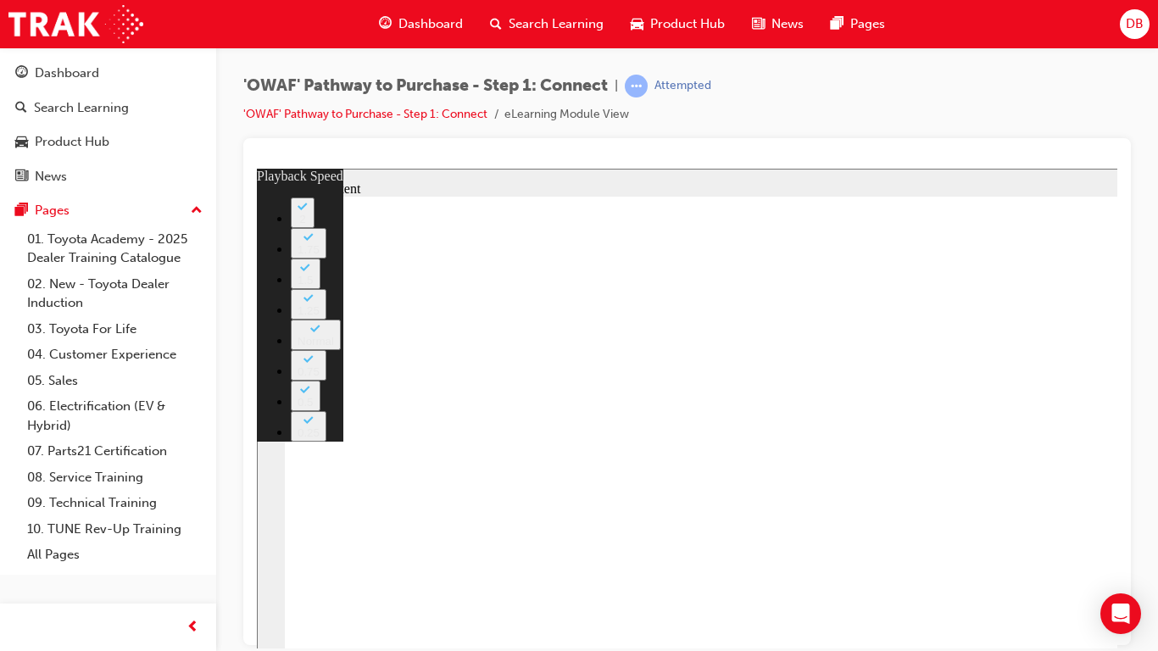
type input "8"
type input "50"
type input "8"
type input "50"
type input "8"
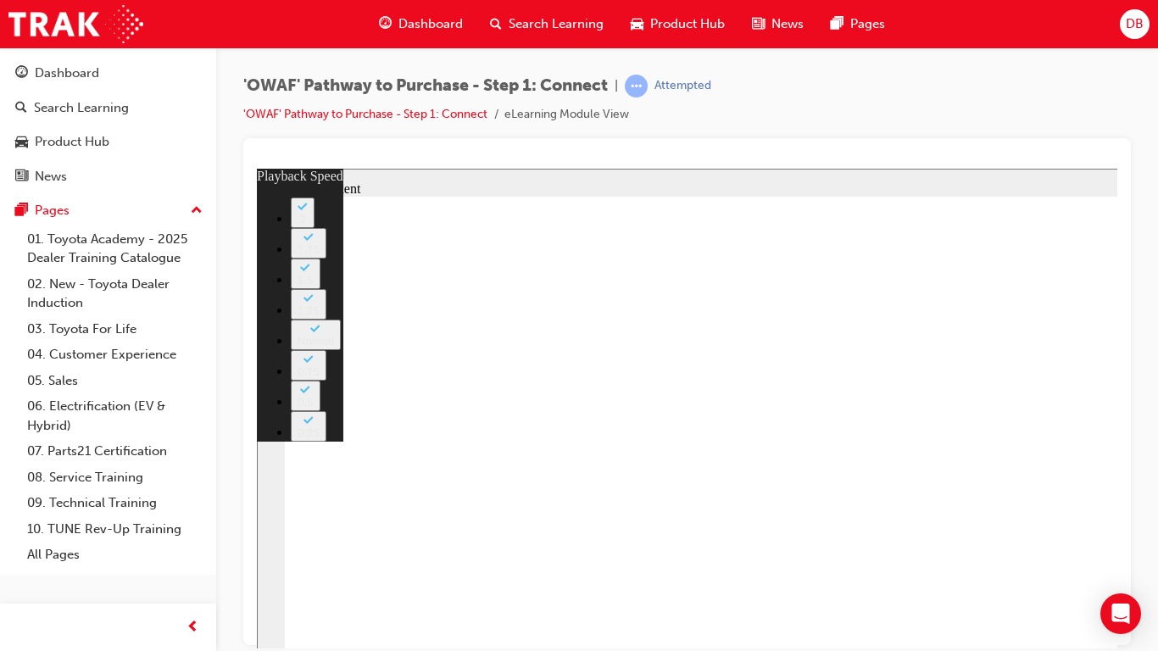
type input "50"
type input "8"
type input "50"
type input "8"
type input "51"
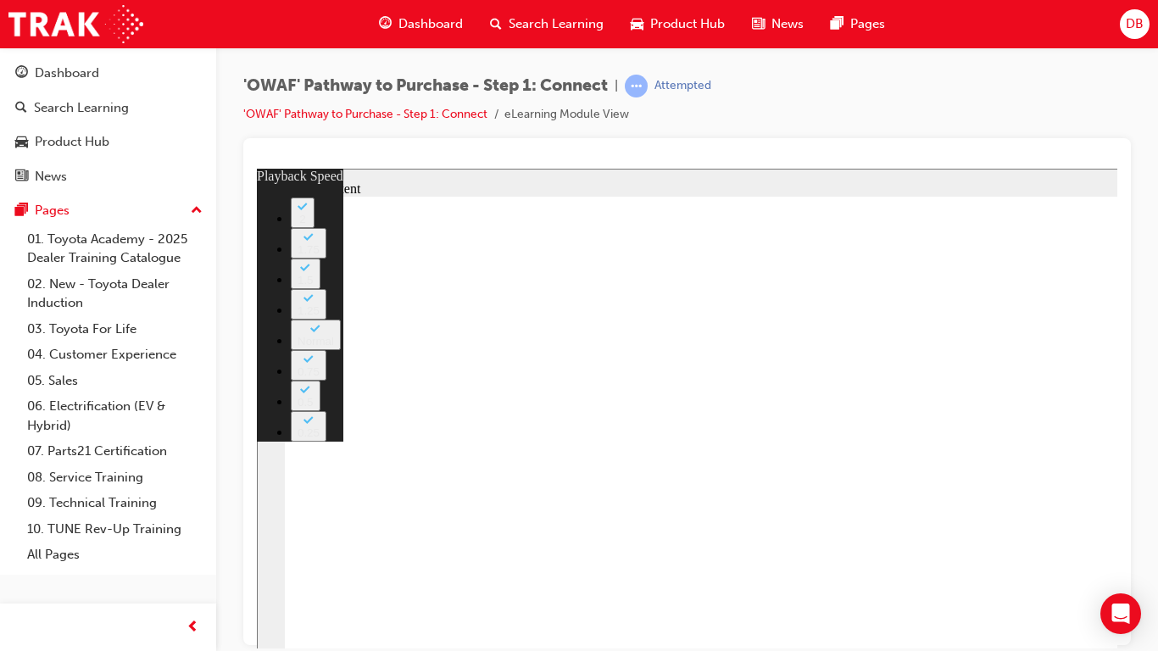
type input "8"
drag, startPoint x: 1388, startPoint y: 798, endPoint x: 1388, endPoint y: 724, distance: 73.7
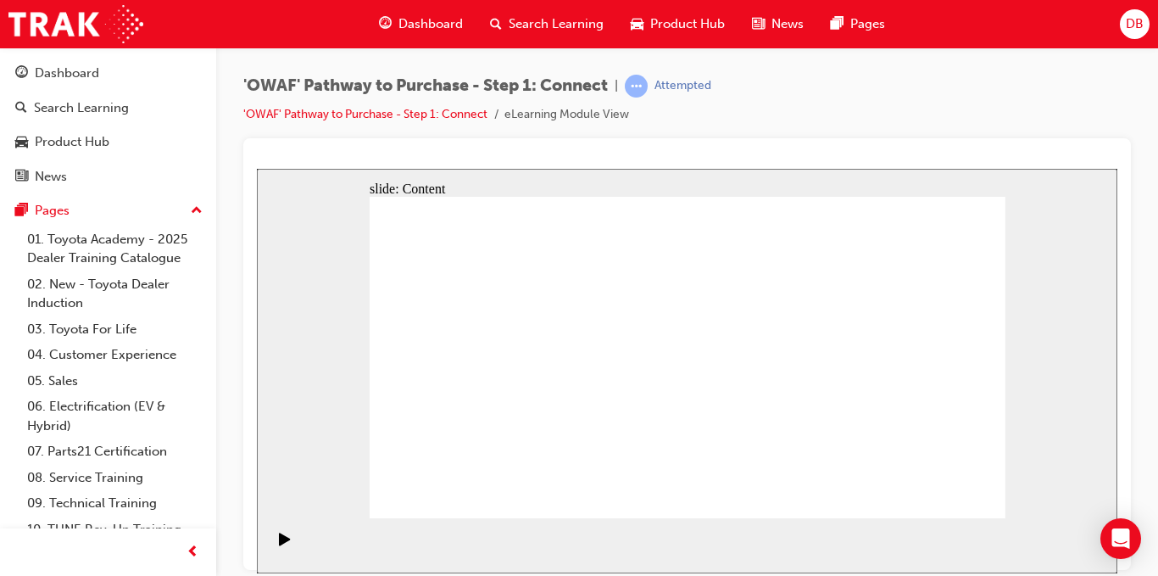
drag, startPoint x: 926, startPoint y: 379, endPoint x: 921, endPoint y: 401, distance: 22.8
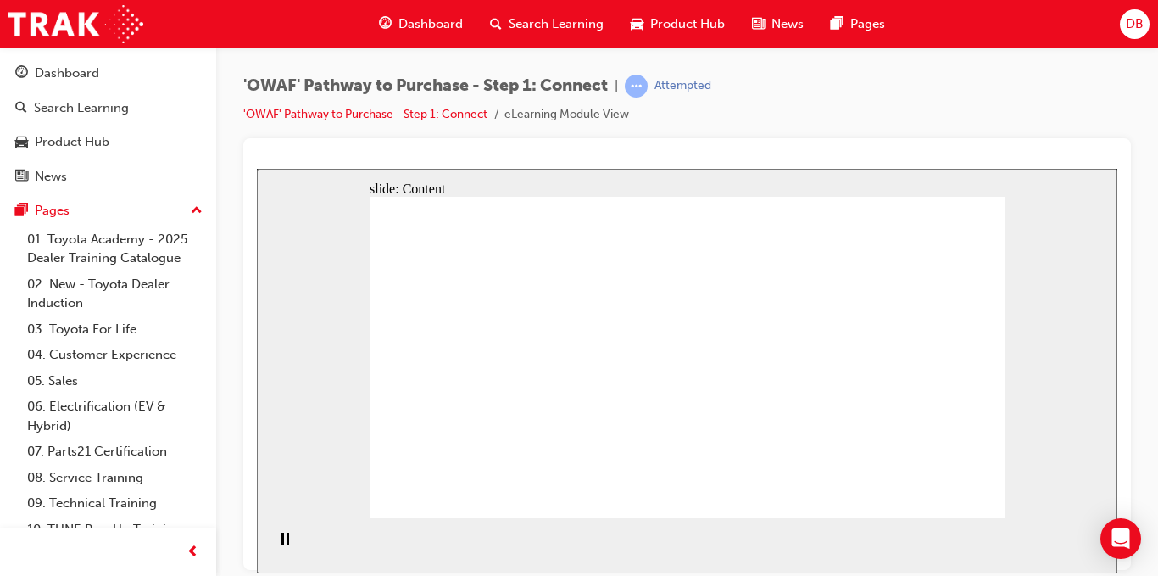
drag, startPoint x: 916, startPoint y: 334, endPoint x: 1073, endPoint y: 390, distance: 166.5
drag, startPoint x: 607, startPoint y: 352, endPoint x: 636, endPoint y: 356, distance: 29.1
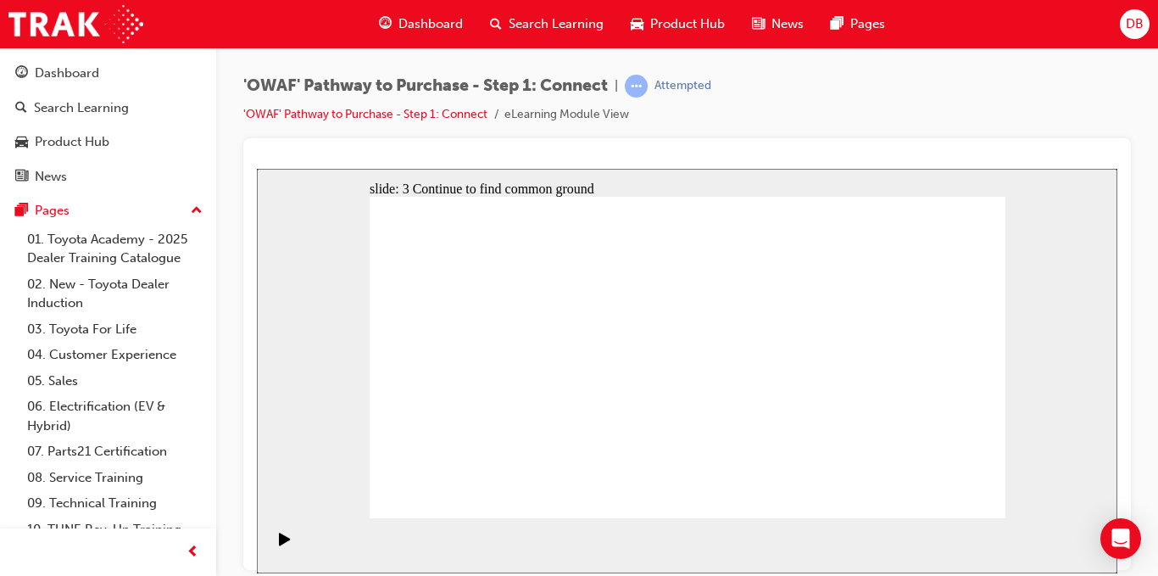
drag, startPoint x: 984, startPoint y: 416, endPoint x: 959, endPoint y: 425, distance: 27.1
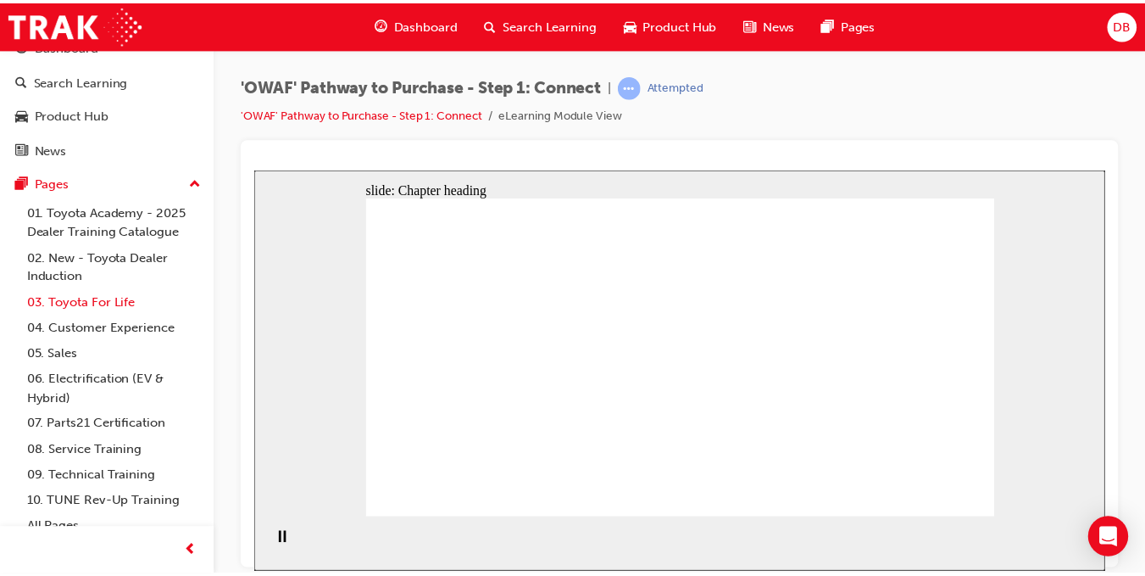
scroll to position [42, 0]
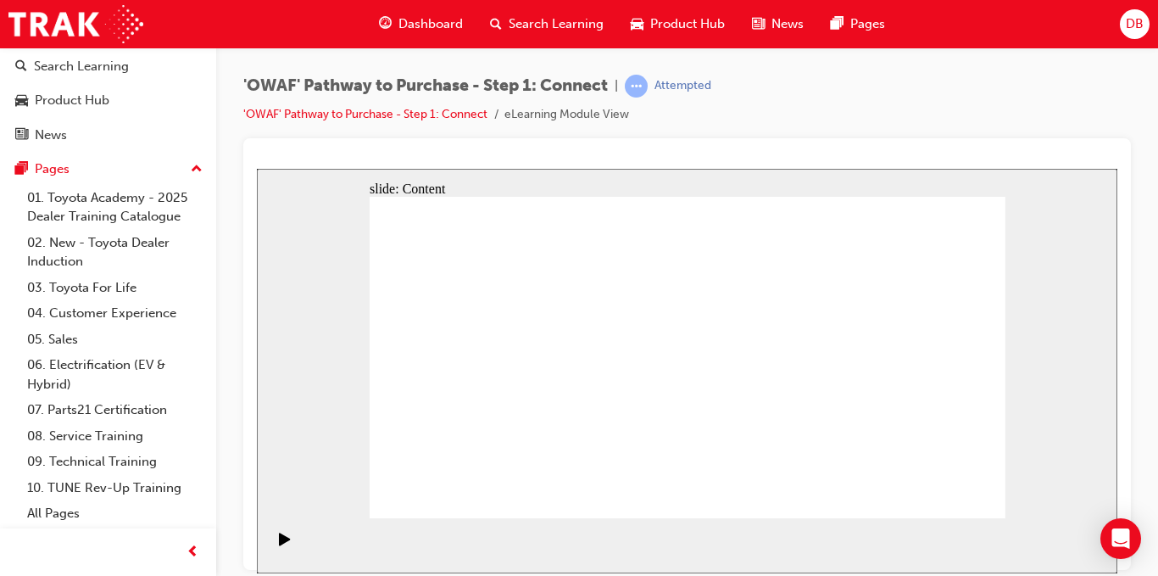
drag, startPoint x: 731, startPoint y: 423, endPoint x: 819, endPoint y: 423, distance: 87.3
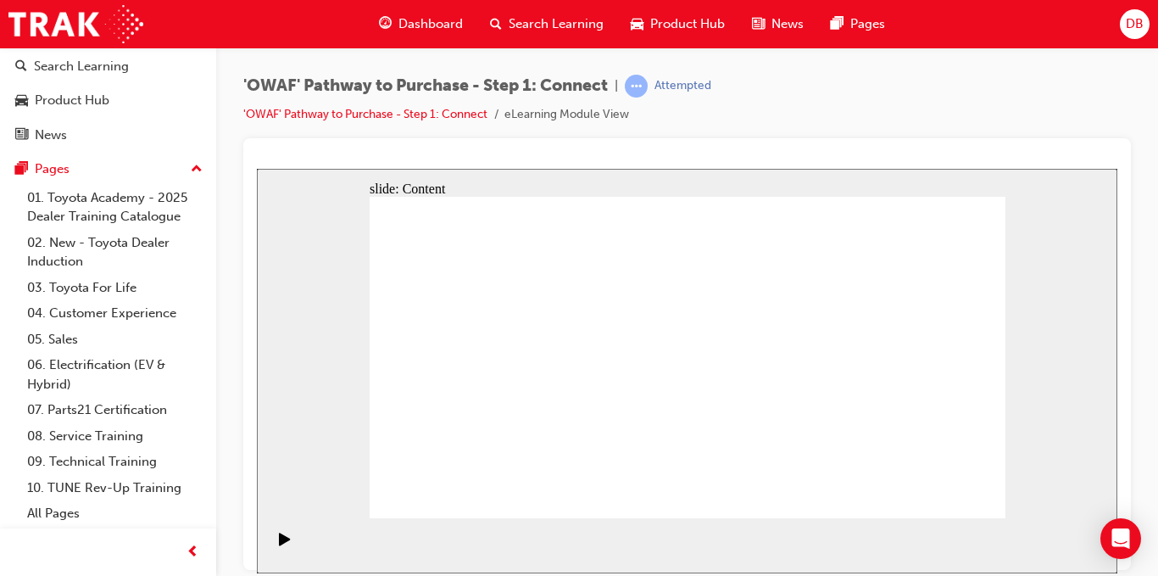
drag, startPoint x: 555, startPoint y: 453, endPoint x: 869, endPoint y: 244, distance: 376.6
drag, startPoint x: 642, startPoint y: 473, endPoint x: 943, endPoint y: 320, distance: 337.8
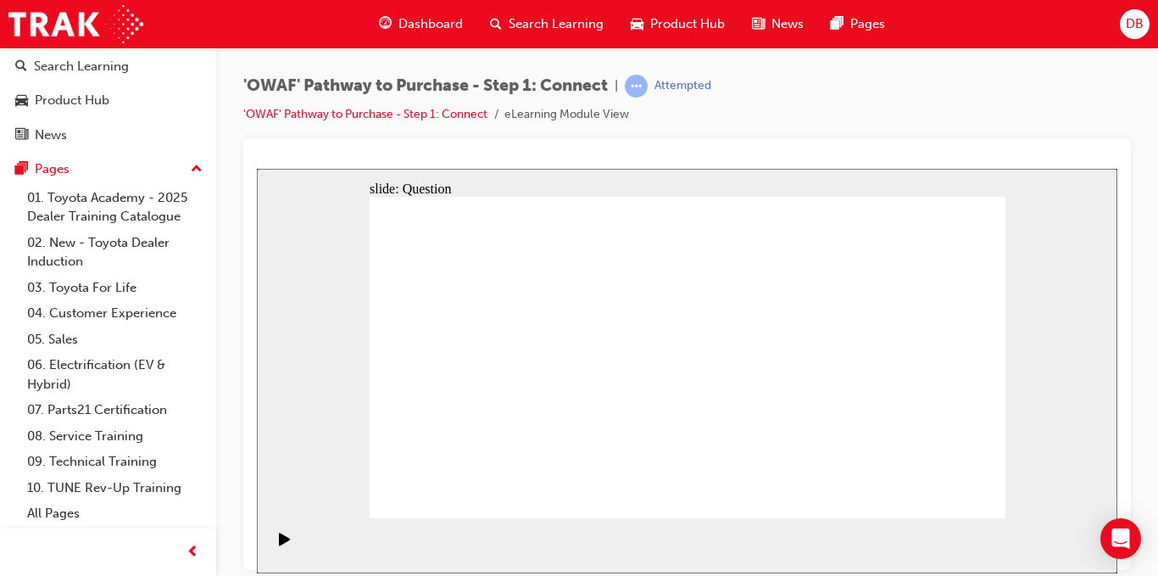
drag, startPoint x: 590, startPoint y: 409, endPoint x: 565, endPoint y: 456, distance: 53.5
drag, startPoint x: 509, startPoint y: 389, endPoint x: 937, endPoint y: 361, distance: 429.0
drag, startPoint x: 613, startPoint y: 376, endPoint x: 947, endPoint y: 428, distance: 337.9
drag, startPoint x: 672, startPoint y: 381, endPoint x: 836, endPoint y: 442, distance: 174.9
drag, startPoint x: 454, startPoint y: 398, endPoint x: 789, endPoint y: 367, distance: 336.3
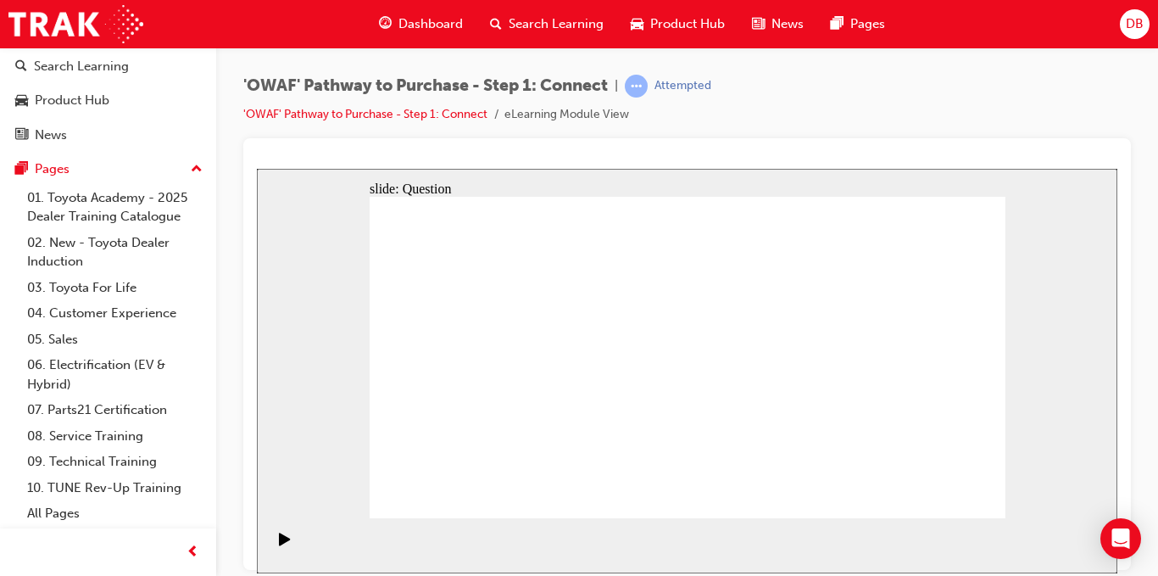
drag, startPoint x: 488, startPoint y: 450, endPoint x: 791, endPoint y: 281, distance: 346.8
drag, startPoint x: 917, startPoint y: 430, endPoint x: 719, endPoint y: 420, distance: 198.6
drag, startPoint x: 894, startPoint y: 418, endPoint x: 517, endPoint y: 428, distance: 377.3
drag, startPoint x: 946, startPoint y: 422, endPoint x: 806, endPoint y: 414, distance: 140.1
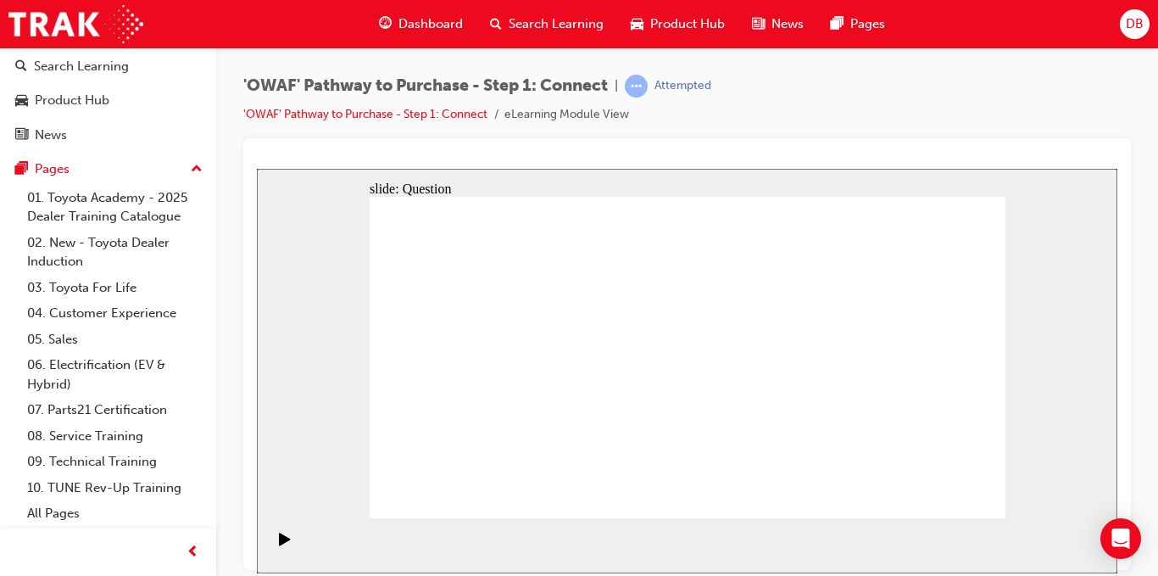
drag, startPoint x: 916, startPoint y: 420, endPoint x: 770, endPoint y: 421, distance: 146.6
drag, startPoint x: 926, startPoint y: 414, endPoint x: 759, endPoint y: 413, distance: 167.8
drag, startPoint x: 801, startPoint y: 438, endPoint x: 438, endPoint y: 414, distance: 363.6
drag, startPoint x: 913, startPoint y: 403, endPoint x: 503, endPoint y: 394, distance: 410.3
drag, startPoint x: 918, startPoint y: 398, endPoint x: 536, endPoint y: 409, distance: 382.4
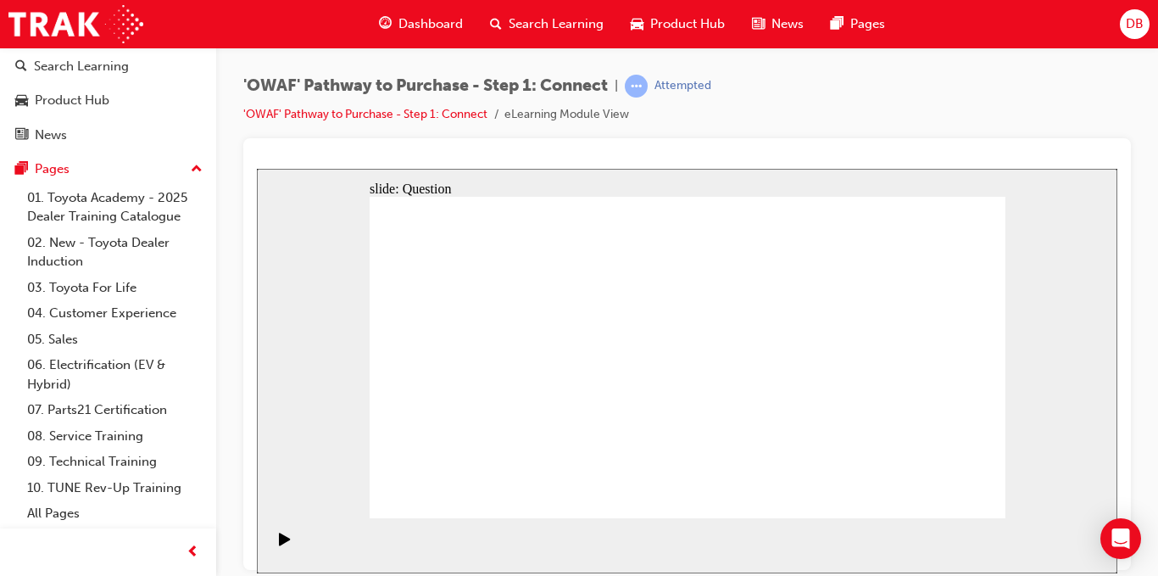
drag, startPoint x: 541, startPoint y: 460, endPoint x: 759, endPoint y: 320, distance: 259.6
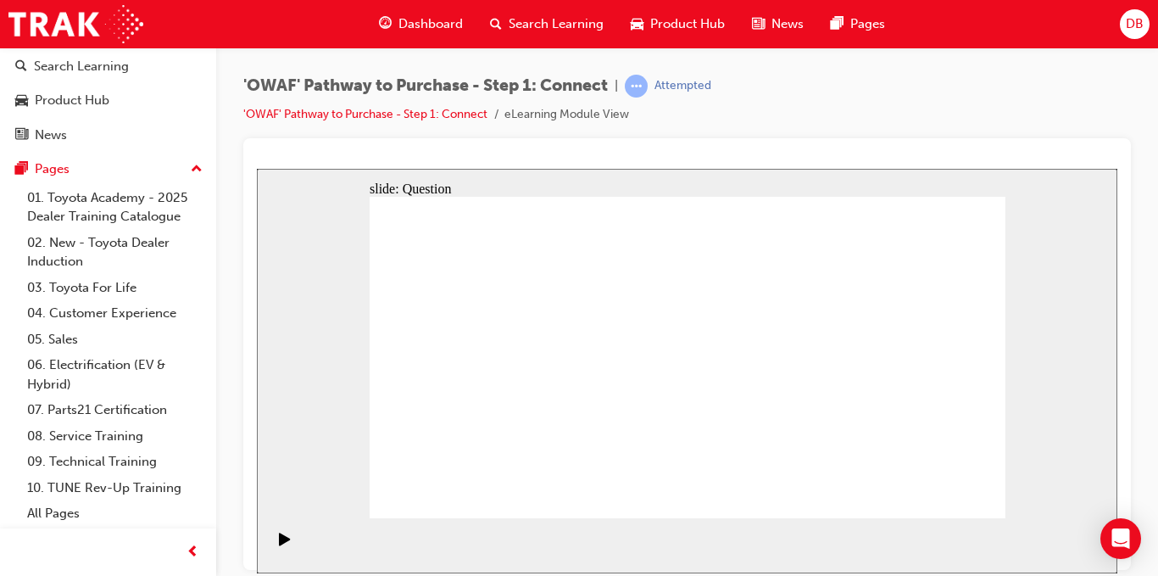
drag, startPoint x: 603, startPoint y: 491, endPoint x: 836, endPoint y: 312, distance: 293.8
drag, startPoint x: 745, startPoint y: 449, endPoint x: 477, endPoint y: 343, distance: 288.0
drag, startPoint x: 896, startPoint y: 422, endPoint x: 651, endPoint y: 344, distance: 257.1
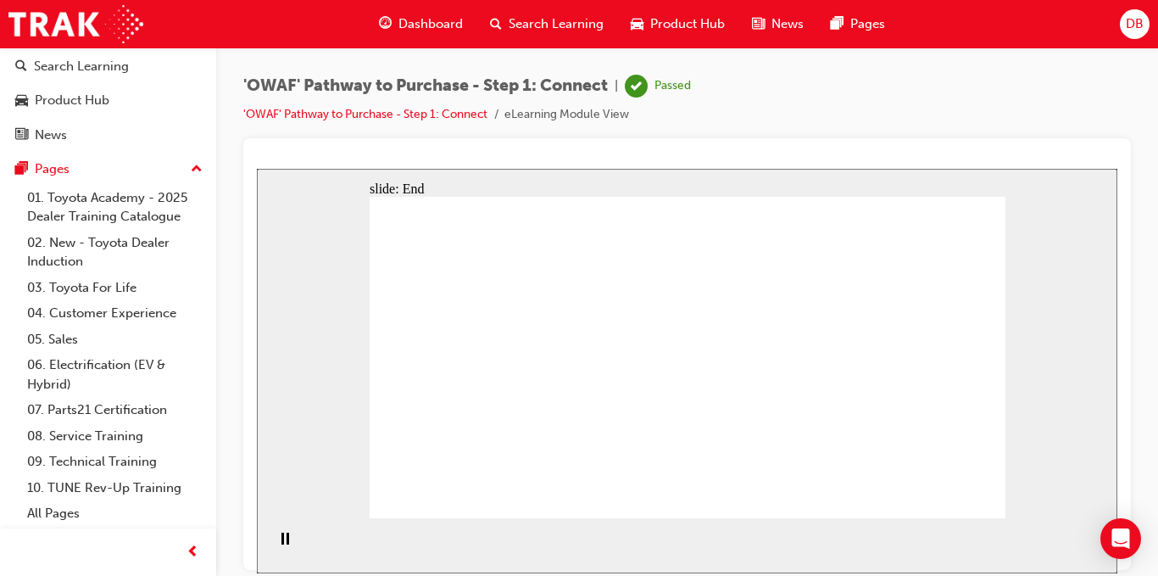
click at [248, 87] on span "'OWAF' Pathway to Purchase - Step 1: Connect" at bounding box center [425, 85] width 364 height 19
copy span "OWAF"
click at [521, 25] on span "Search Learning" at bounding box center [556, 23] width 95 height 19
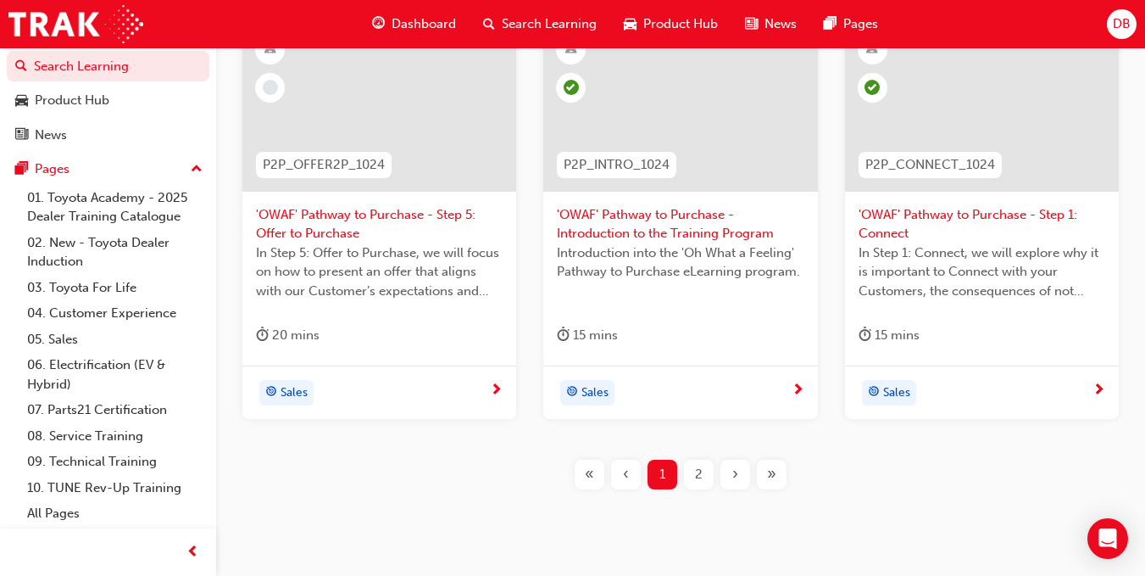
scroll to position [845, 0]
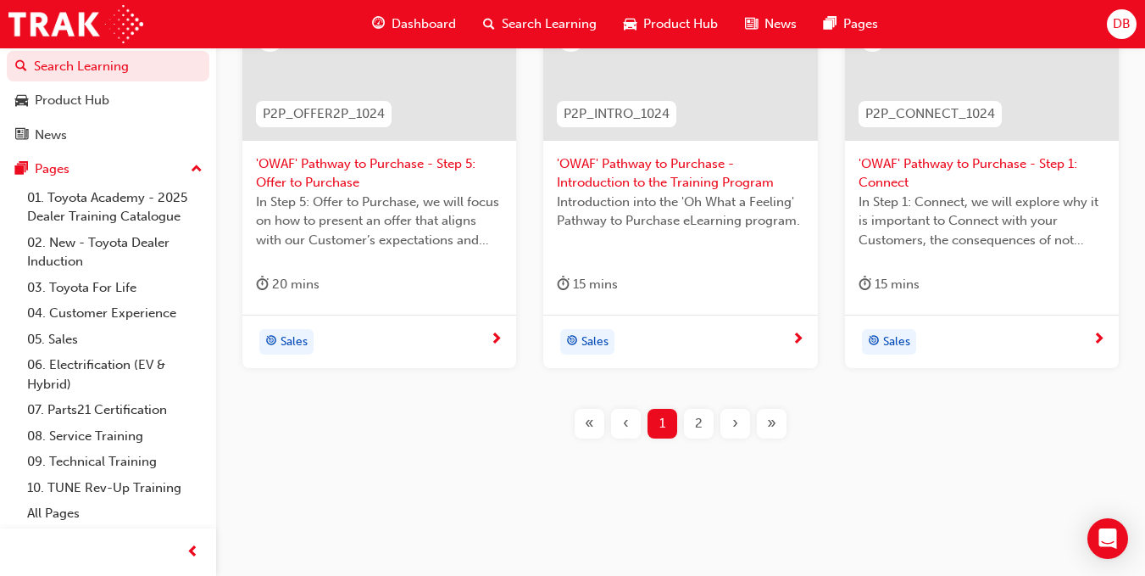
click at [711, 418] on div "2" at bounding box center [699, 424] width 30 height 30
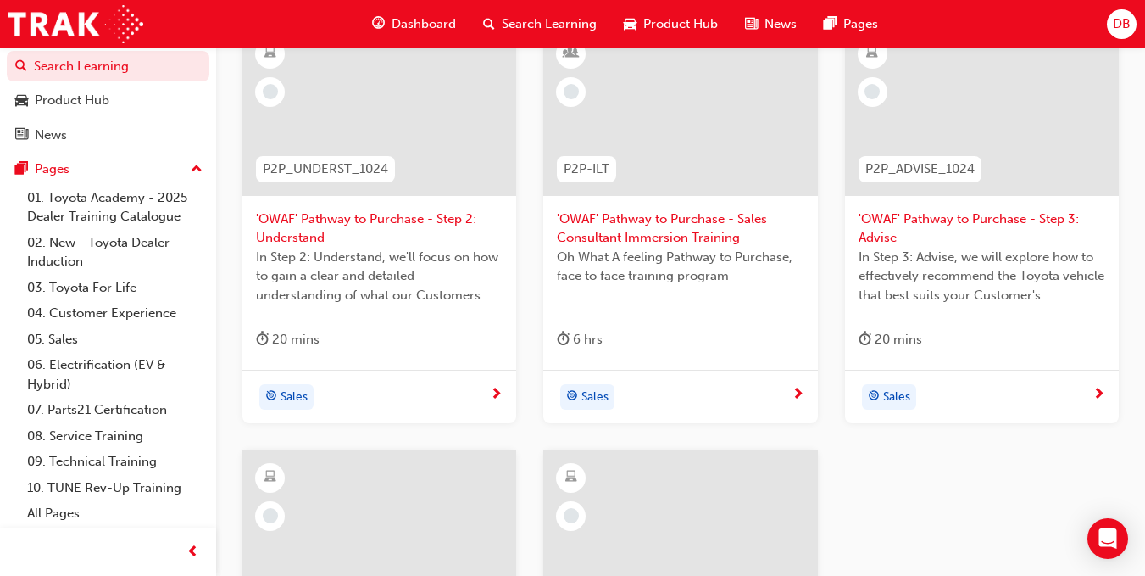
scroll to position [336, 0]
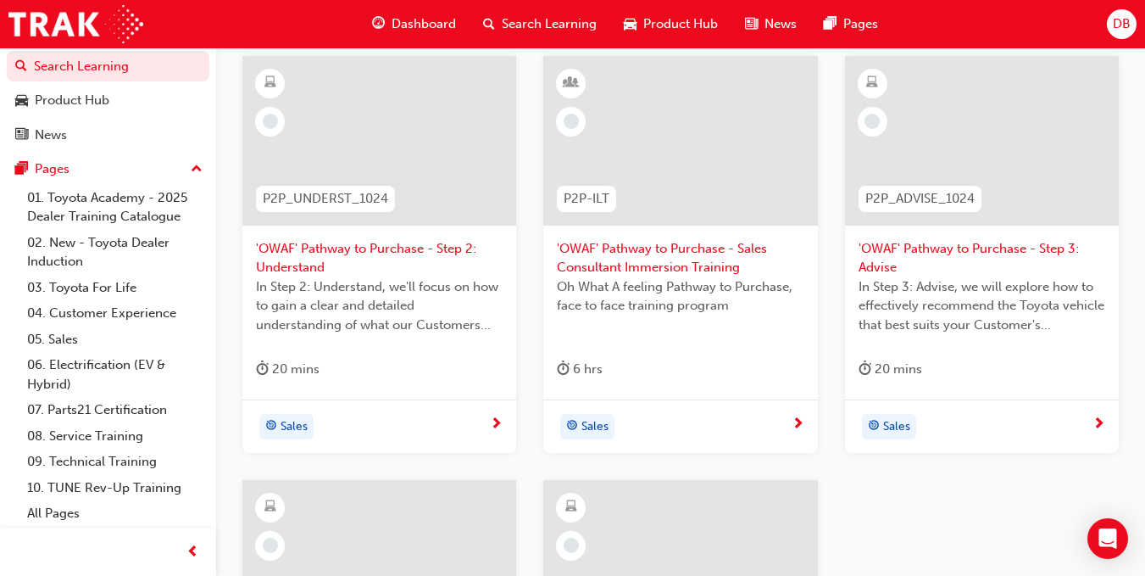
click at [334, 255] on span "'OWAF' Pathway to Purchase - Step 2: Understand" at bounding box center [379, 258] width 247 height 38
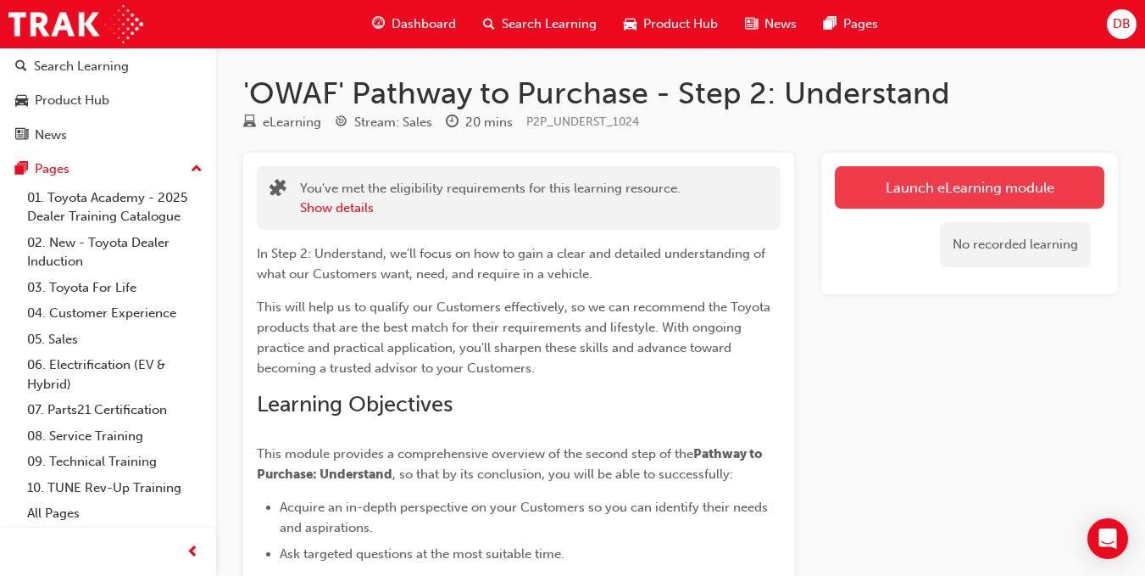
click at [940, 179] on link "Launch eLearning module" at bounding box center [970, 187] width 270 height 42
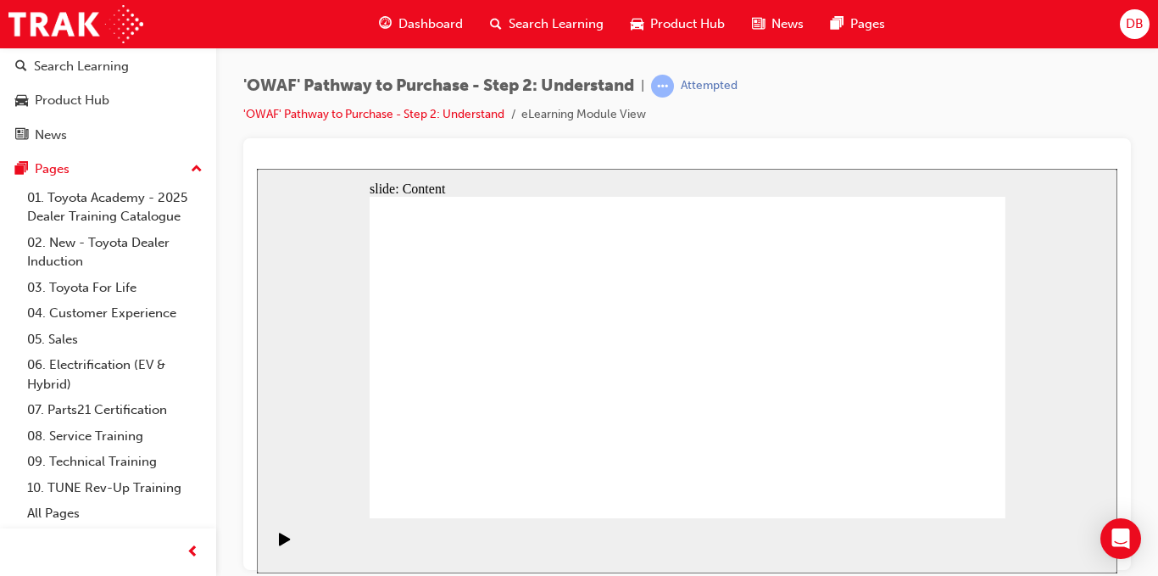
click at [958, 502] on div "Phrases to gather more insight Describe… Tell me… Can you elaborate… Can you pr…" at bounding box center [688, 364] width 636 height 336
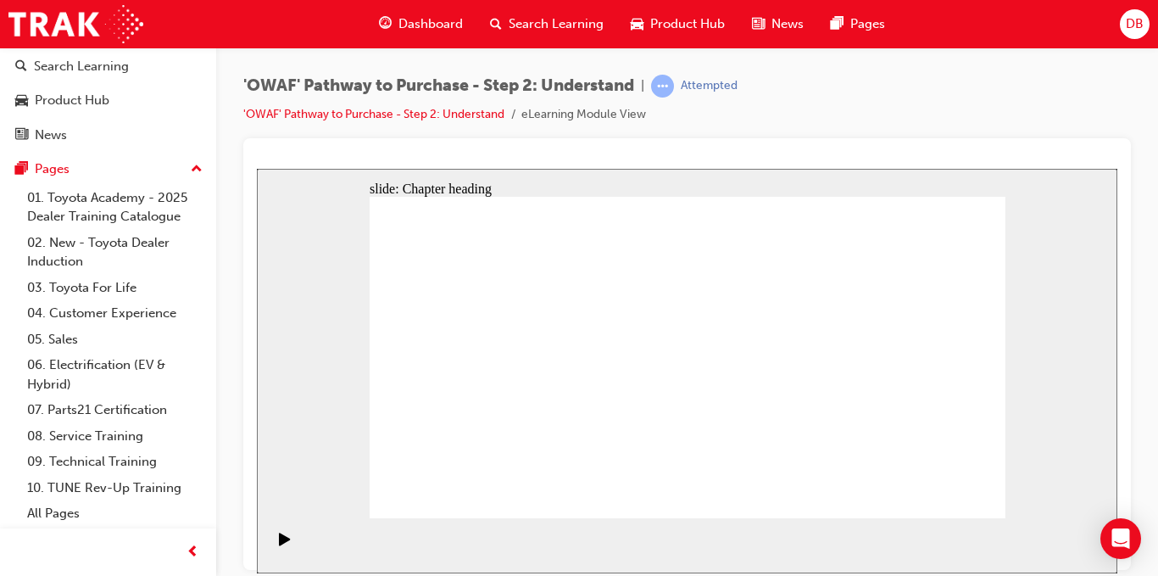
scroll to position [42, 0]
